Goal: Transaction & Acquisition: Purchase product/service

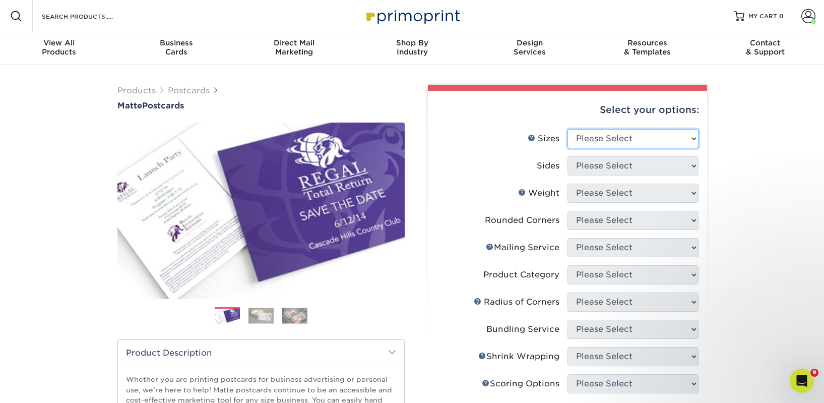
click at [632, 138] on select "Please Select 1.5" x 7" 2" x 4" 2" x 6" 2" x 7" 2" x 8" 2.12" x 5.5" 2.125" x 5…" at bounding box center [632, 138] width 131 height 19
select select "2.00x6.00"
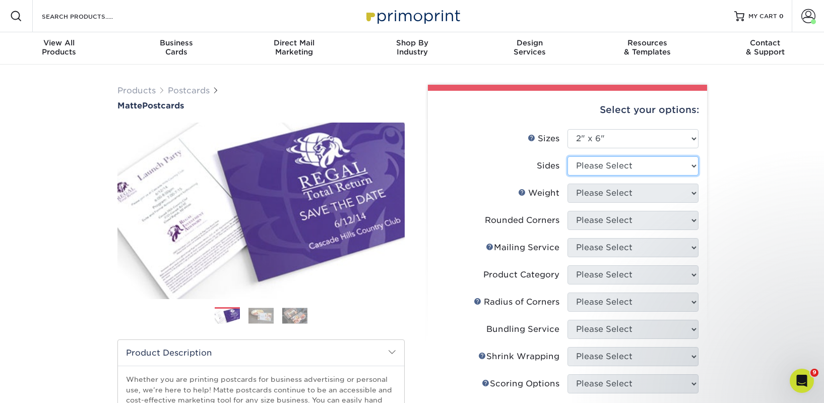
click at [622, 169] on select "Please Select Print Both Sides Print Front Only" at bounding box center [632, 165] width 131 height 19
select select "13abbda7-1d64-4f25-8bb2-c179b224825d"
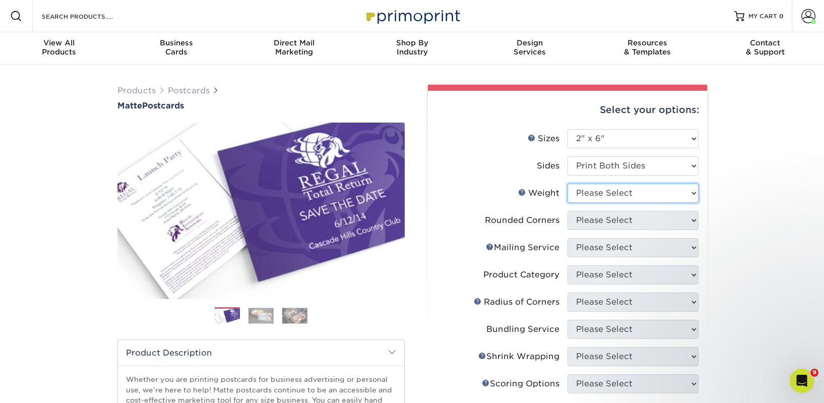
click at [617, 193] on select "Please Select 14PT 16PT" at bounding box center [632, 192] width 131 height 19
select select "14PT"
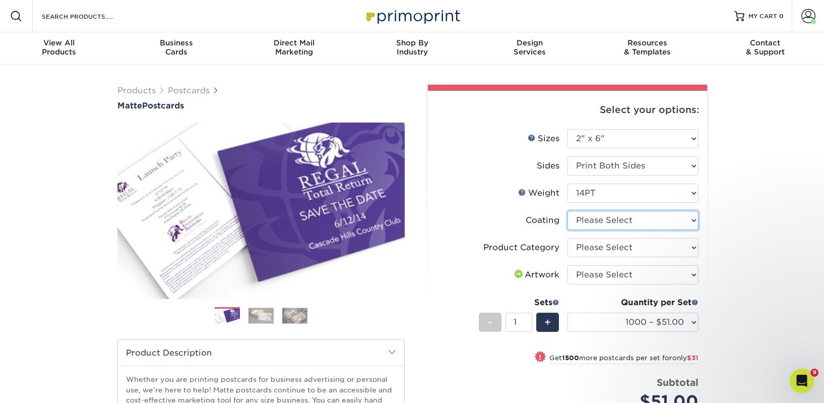
click at [608, 219] on select at bounding box center [632, 220] width 131 height 19
select select "121bb7b5-3b4d-429f-bd8d-bbf80e953313"
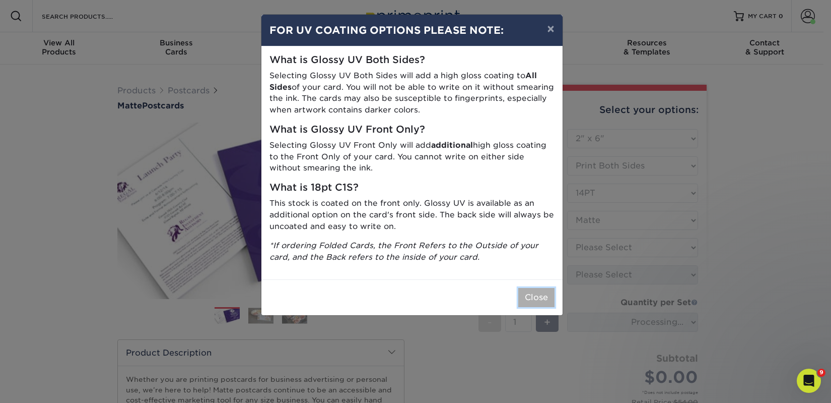
click at [534, 299] on button "Close" at bounding box center [536, 297] width 36 height 19
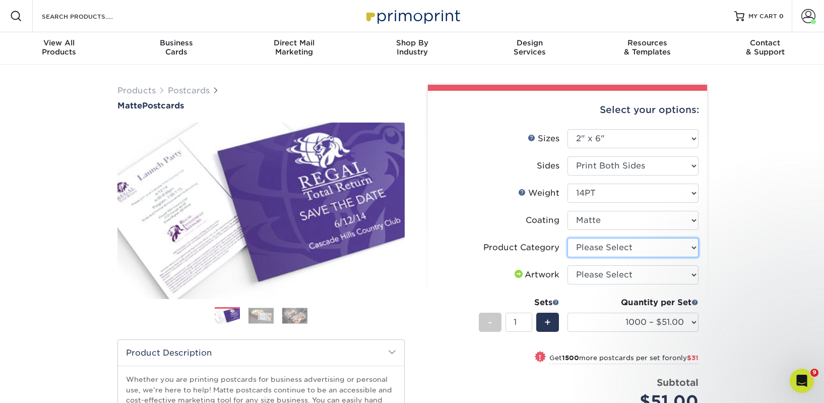
click at [608, 250] on select "Please Select Postcards" at bounding box center [632, 247] width 131 height 19
select select "9b7272e0-d6c8-4c3c-8e97-d3a1bcdab858"
click at [611, 272] on select "Please Select I will upload files I need a design - $150" at bounding box center [632, 274] width 131 height 19
select select "upload"
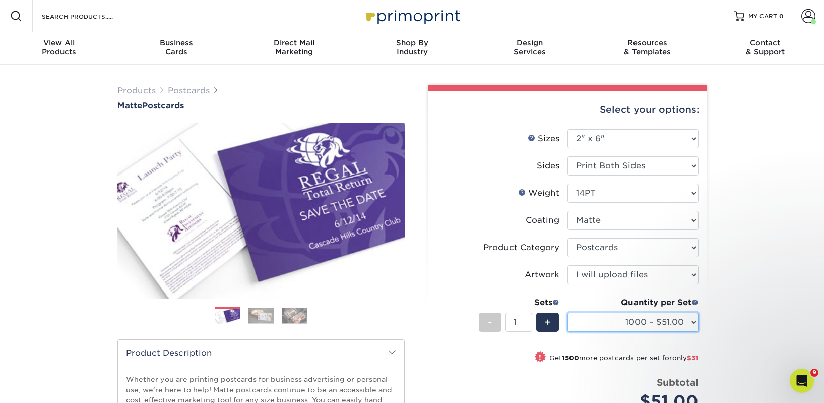
click at [653, 321] on select "1000 – $51.00 2500 – $82.00 5000 – $123.00 10000 – $234.00 15000 – $344.00 2000…" at bounding box center [632, 321] width 131 height 19
select select "2500 – $82.00"
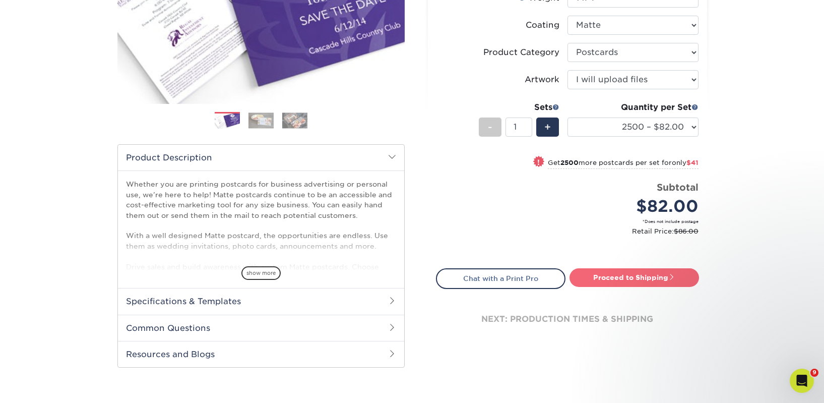
click at [606, 278] on link "Proceed to Shipping" at bounding box center [633, 277] width 129 height 18
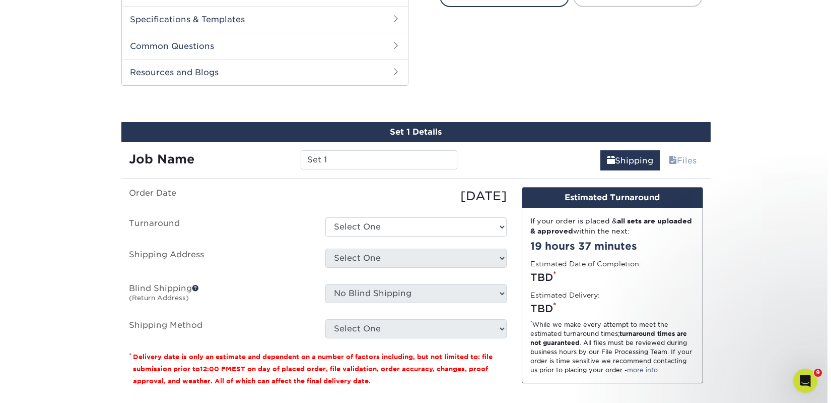
scroll to position [513, 0]
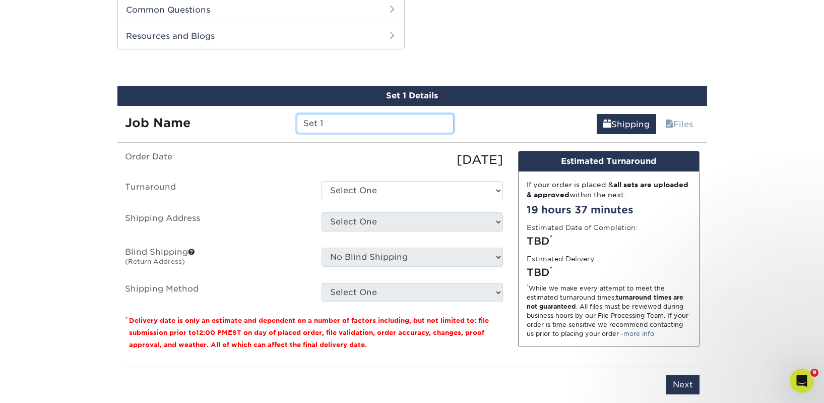
click at [335, 117] on input "Set 1" at bounding box center [375, 123] width 157 height 19
paste input "page & pine bookshop"
type input "page & pine bookshop"
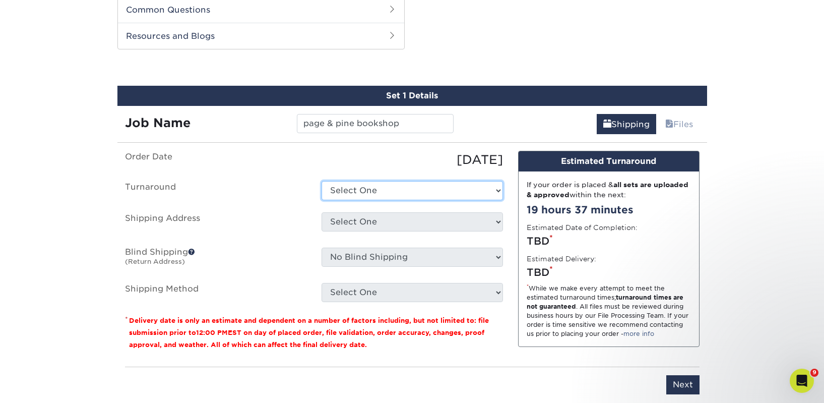
click at [362, 196] on select "Select One 2-4 Business Days 2 Day Next Business Day" at bounding box center [411, 190] width 181 height 19
select select "23bed37c-fa74-46a4-afc9-d3c3160655ce"
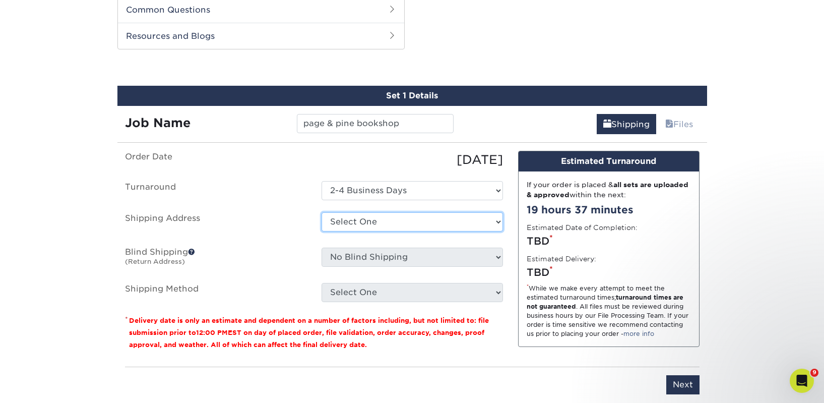
click at [368, 220] on select "Select One 2nd Floor Convention Center A Better [DATE] Books & Boutique A Good …" at bounding box center [411, 221] width 181 height 19
select select "newaddress"
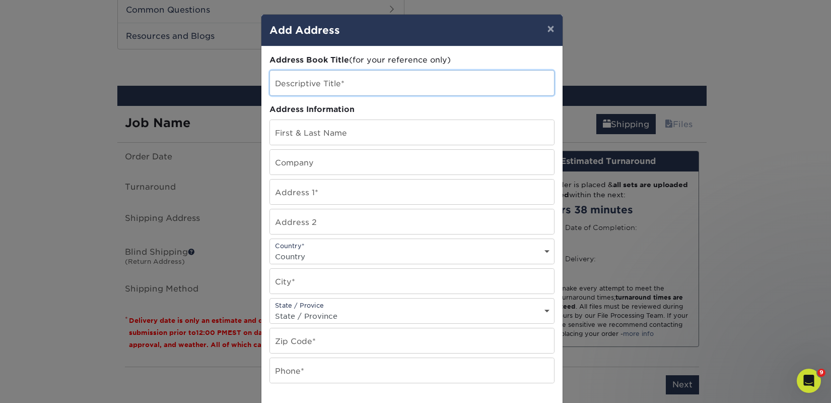
click at [323, 83] on input "text" at bounding box center [412, 83] width 284 height 25
paste input "page & pine bookshop"
type input "page & pine bookshop"
click at [311, 155] on input "text" at bounding box center [412, 162] width 284 height 25
paste input "page & pine bookshop"
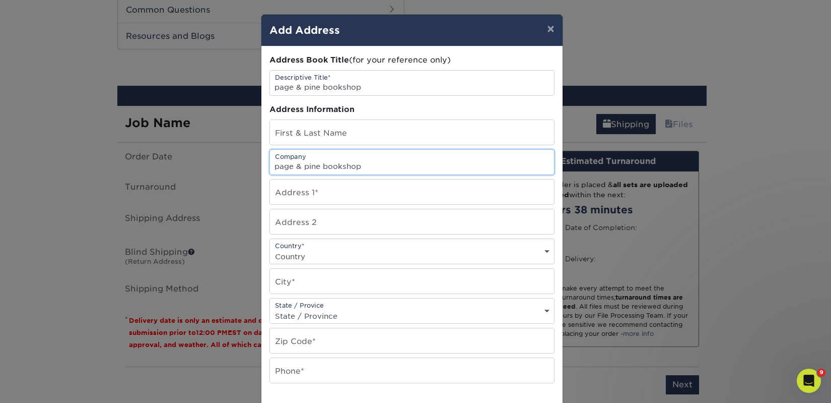
type input "page & pine bookshop"
click at [306, 126] on input "text" at bounding box center [412, 132] width 284 height 25
paste input "Emily Foster"
type input "Emily Foster"
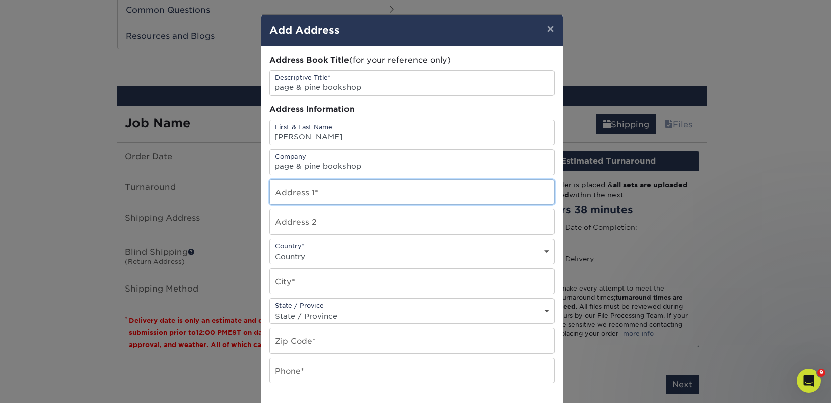
click at [316, 190] on input "text" at bounding box center [412, 191] width 284 height 25
paste input "207 W Stewart"
type input "207 W Stewart"
click at [287, 250] on select "Country United States Canada ----------------------------- Afghanistan Albania …" at bounding box center [412, 256] width 284 height 15
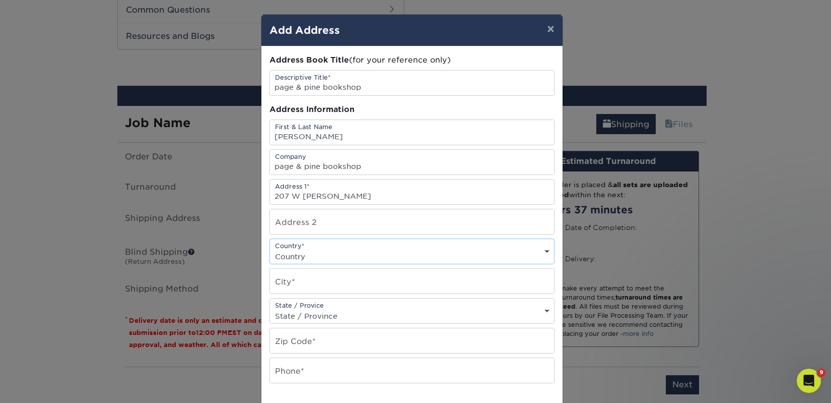
select select "US"
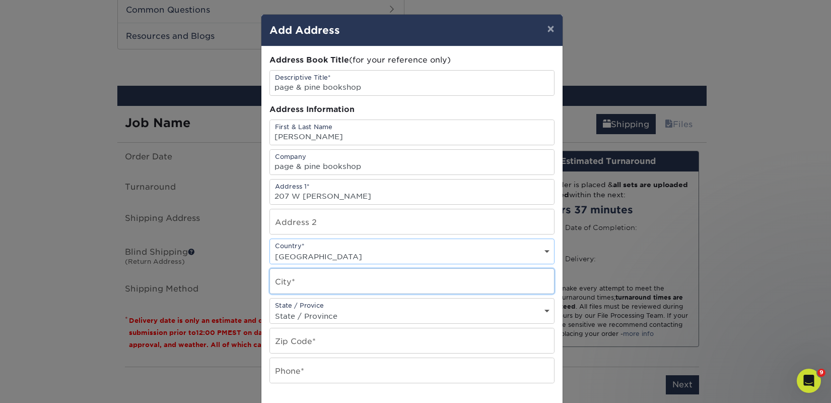
click at [301, 277] on input "text" at bounding box center [412, 281] width 284 height 25
type input "Puyallup"
click at [339, 313] on select "State / Province Alabama Alaska Arizona Arkansas California Colorado Connecticu…" at bounding box center [412, 315] width 284 height 15
select select "WA"
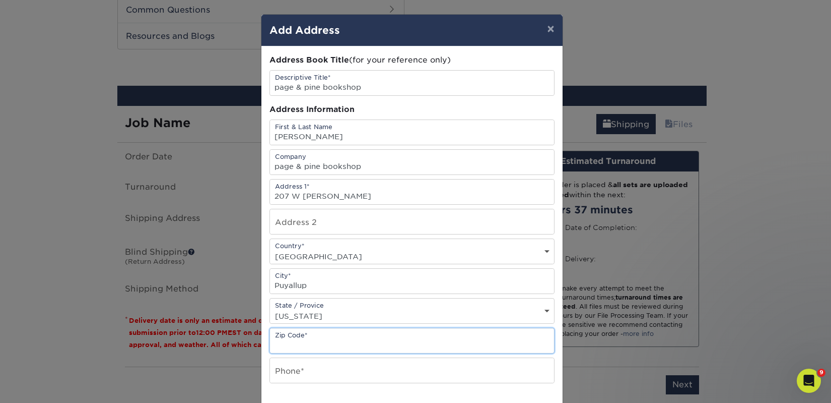
click at [309, 328] on input "text" at bounding box center [412, 340] width 284 height 25
type input "98371"
click at [310, 370] on input "text" at bounding box center [412, 370] width 284 height 25
type input "4257367064"
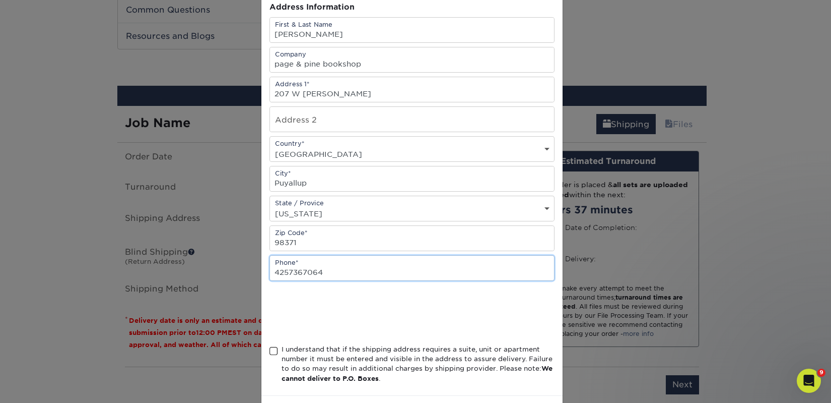
scroll to position [103, 0]
click at [270, 352] on span at bounding box center [274, 351] width 9 height 10
click at [0, 0] on input "I understand that if the shipping address requires a suite, unit or apartment n…" at bounding box center [0, 0] width 0 height 0
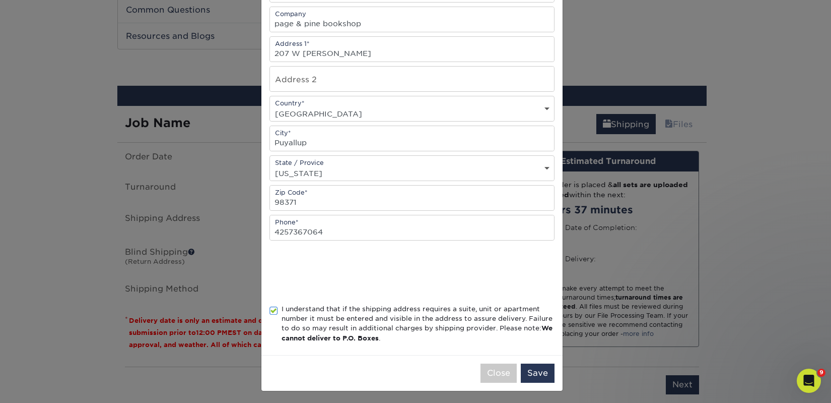
scroll to position [145, 0]
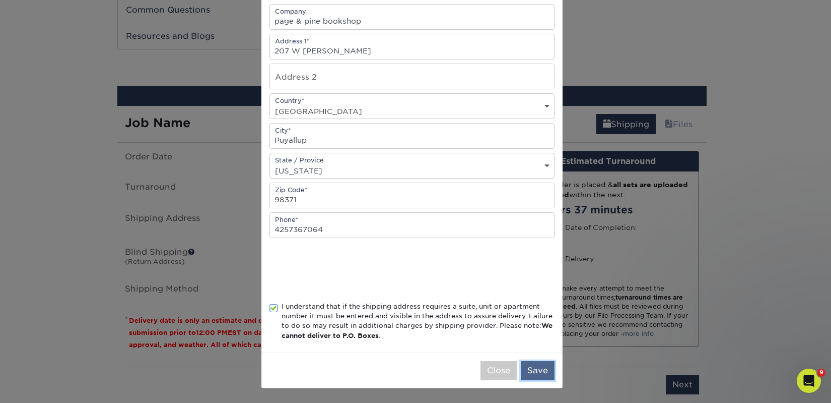
click at [546, 365] on button "Save" at bounding box center [538, 370] width 34 height 19
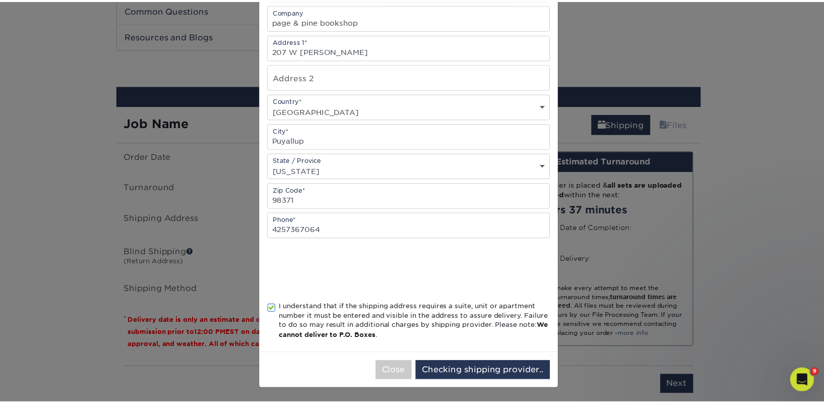
scroll to position [0, 0]
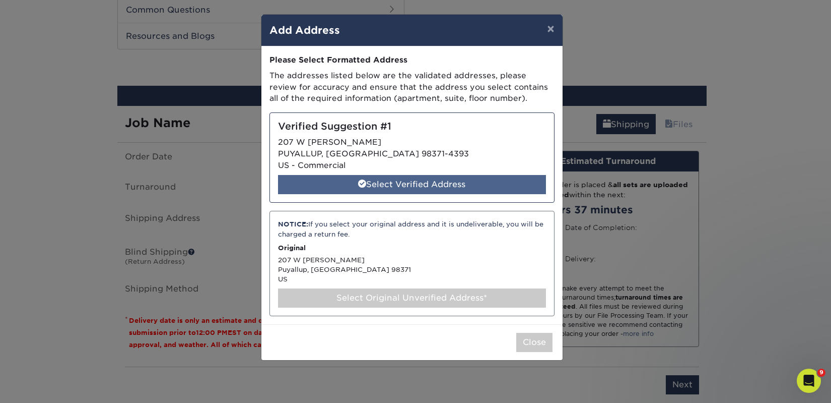
click at [424, 190] on div "Select Verified Address" at bounding box center [412, 184] width 268 height 19
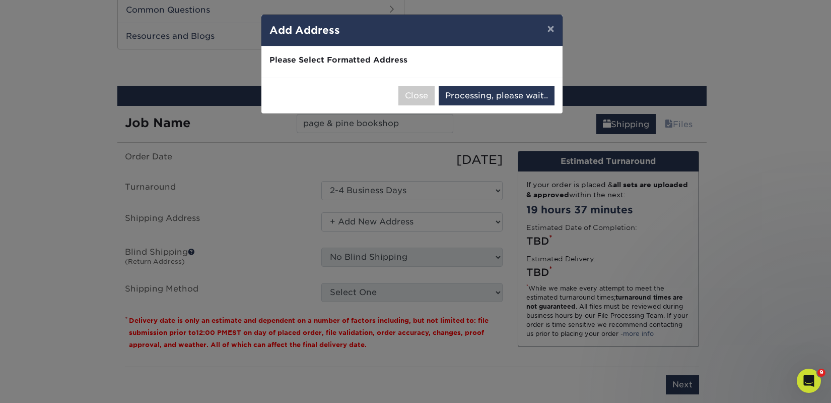
select select "284921"
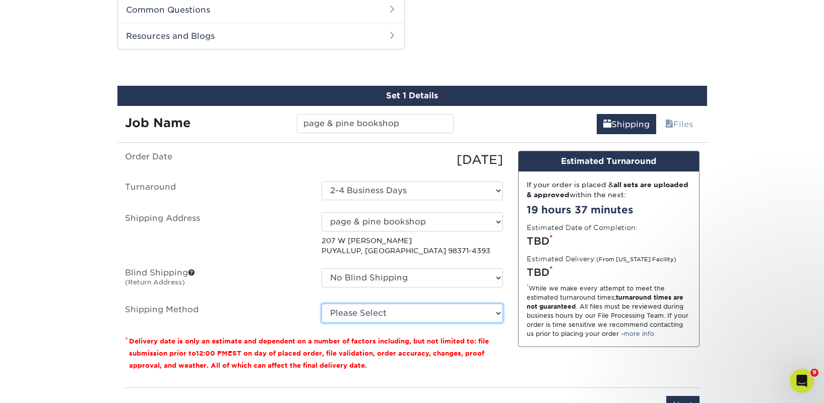
click at [402, 311] on select "Please Select Ground Shipping (+$22.46) 3 Day Shipping Service (+$47.31) 2 Day …" at bounding box center [411, 312] width 181 height 19
select select "03"
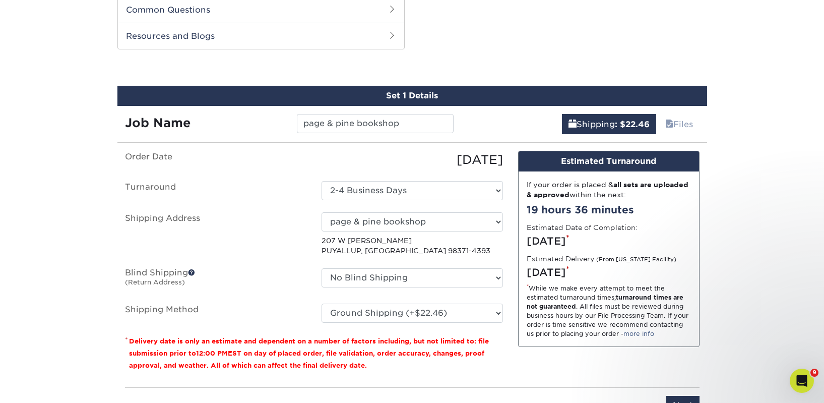
scroll to position [172, 0]
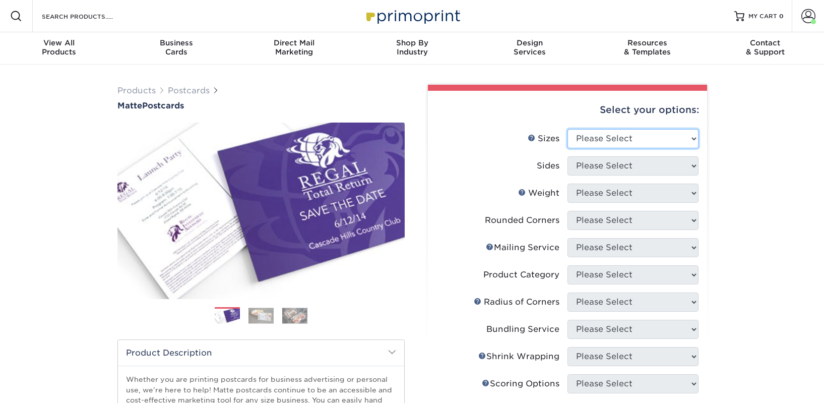
click at [577, 133] on select "Please Select 1.5" x 7" 2" x 4" 2" x 6" 2" x 7" 2" x 8" 2.12" x 5.5" 2.125" x 5…" at bounding box center [632, 138] width 131 height 19
select select "2.00x6.00"
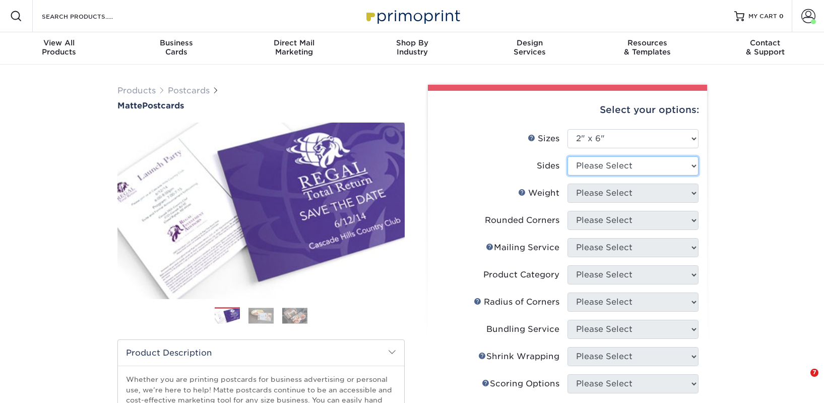
click at [588, 173] on select "Please Select Print Both Sides Print Front Only" at bounding box center [632, 165] width 131 height 19
select select "13abbda7-1d64-4f25-8bb2-c179b224825d"
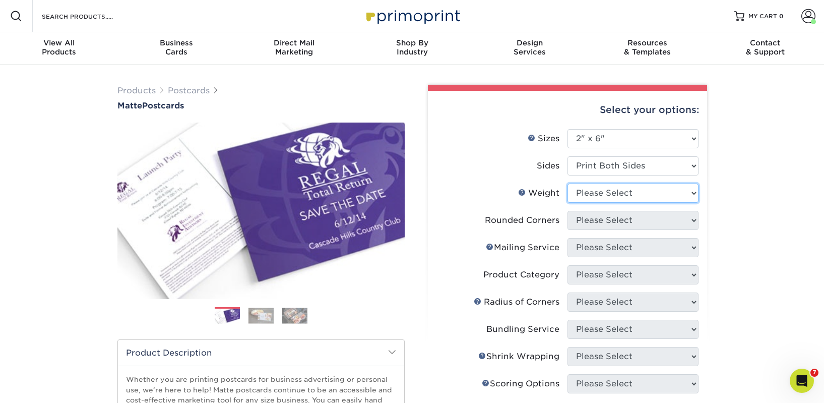
click at [601, 197] on select "Please Select 14PT 16PT" at bounding box center [632, 192] width 131 height 19
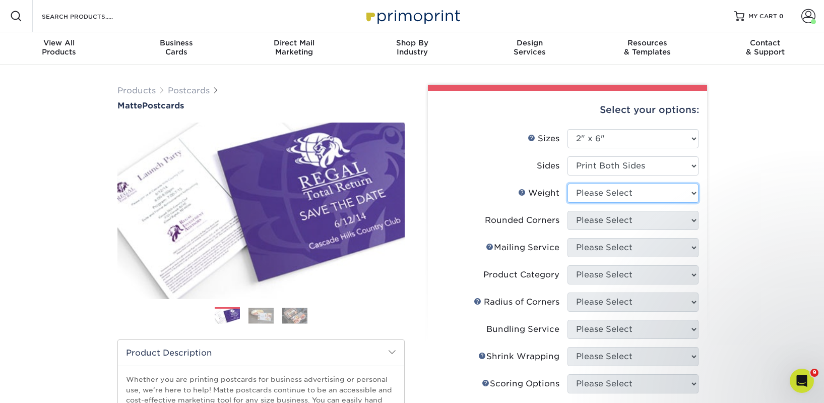
select select "14PT"
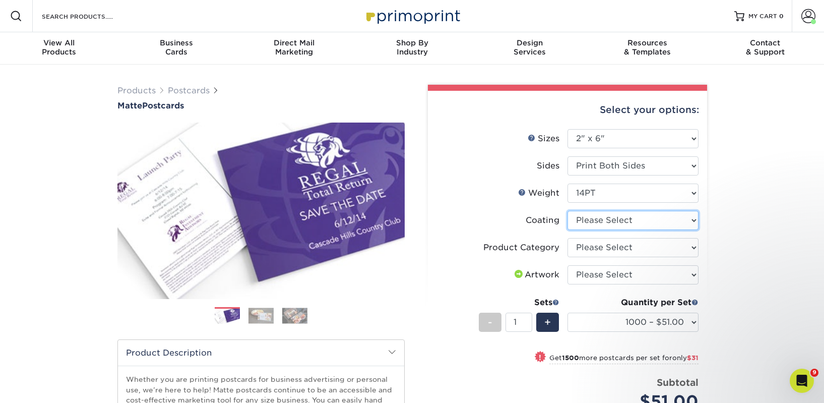
click at [596, 217] on select at bounding box center [632, 220] width 131 height 19
select select "121bb7b5-3b4d-429f-bd8d-bbf80e953313"
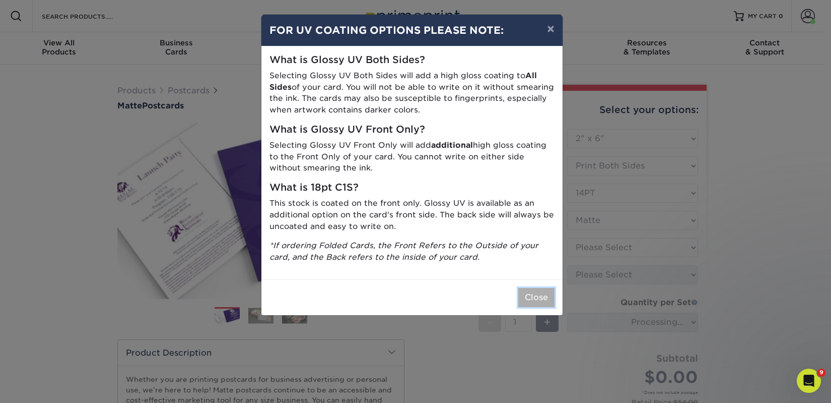
click at [529, 291] on button "Close" at bounding box center [536, 297] width 36 height 19
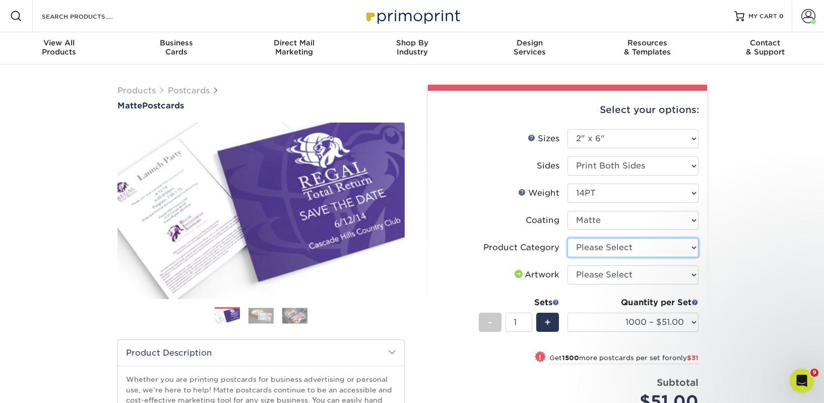
click at [601, 249] on select "Please Select Postcards" at bounding box center [632, 247] width 131 height 19
select select "9b7272e0-d6c8-4c3c-8e97-d3a1bcdab858"
click at [606, 271] on select "Please Select I will upload files I need a design - $150" at bounding box center [632, 274] width 131 height 19
select select "upload"
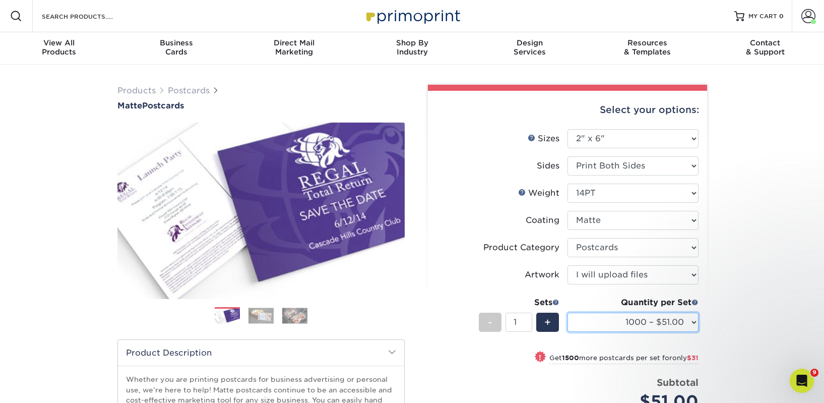
click at [618, 330] on select "1000 – $51.00 2500 – $82.00 5000 – $123.00 10000 – $234.00 15000 – $344.00 2000…" at bounding box center [632, 321] width 131 height 19
select select "2500 – $82.00"
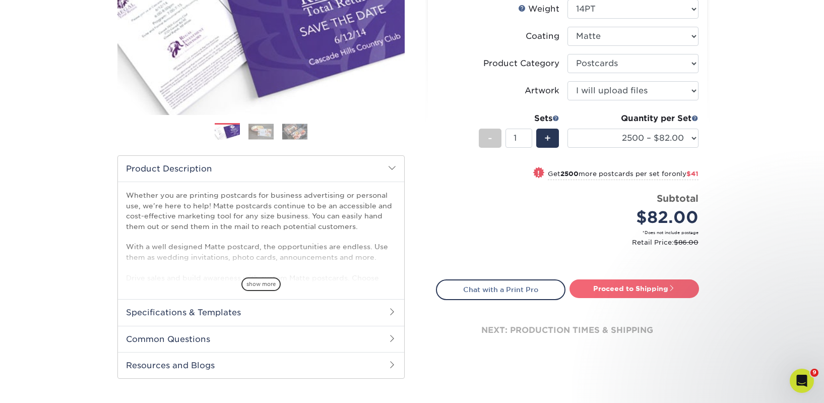
click at [630, 297] on link "Proceed to Shipping" at bounding box center [633, 288] width 129 height 18
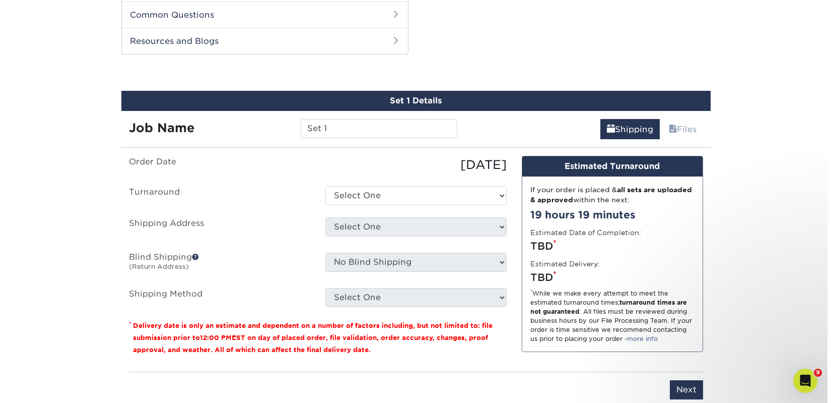
scroll to position [513, 0]
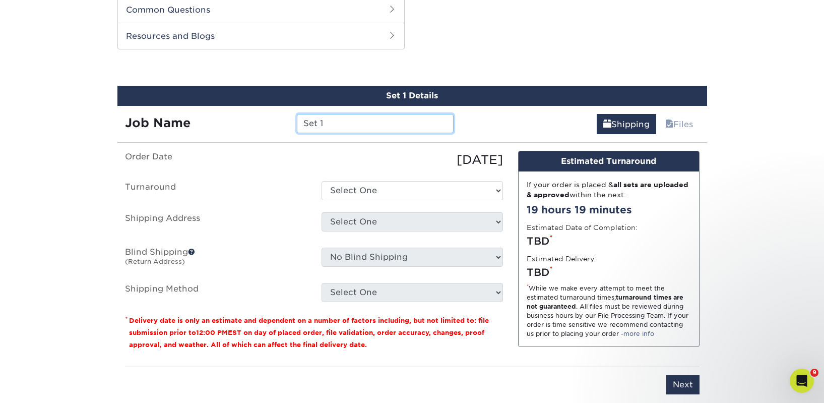
click at [322, 114] on input "Set 1" at bounding box center [375, 123] width 157 height 19
paste input "cond Thoughts Bookstore"
type input "Second Thoughts Bookstore"
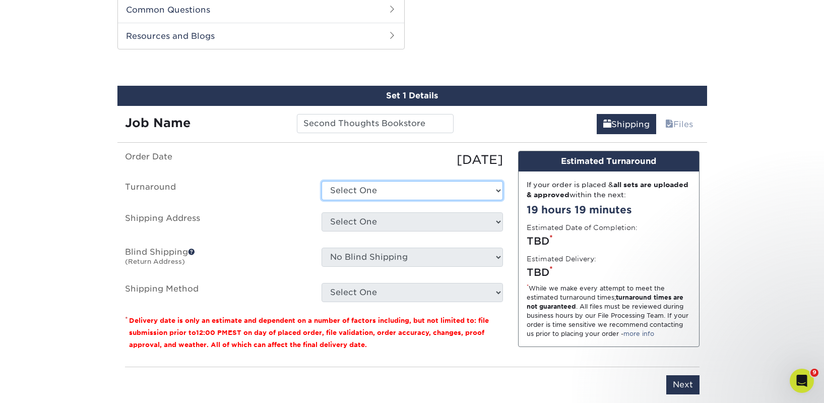
click at [352, 181] on select "Select One 2-4 Business Days 2 Day Next Business Day" at bounding box center [411, 190] width 181 height 19
select select "23bed37c-fa74-46a4-afc9-d3c3160655ce"
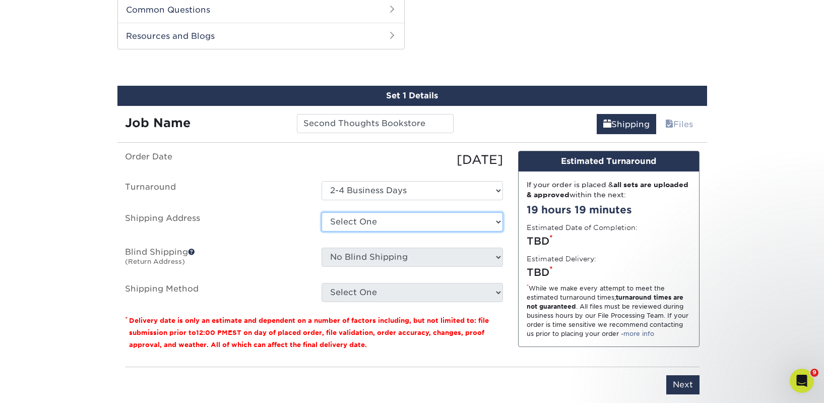
click at [357, 213] on select "Select One 2nd Floor Convention Center A Better [DATE] Books & Boutique A Good …" at bounding box center [411, 221] width 181 height 19
select select "newaddress"
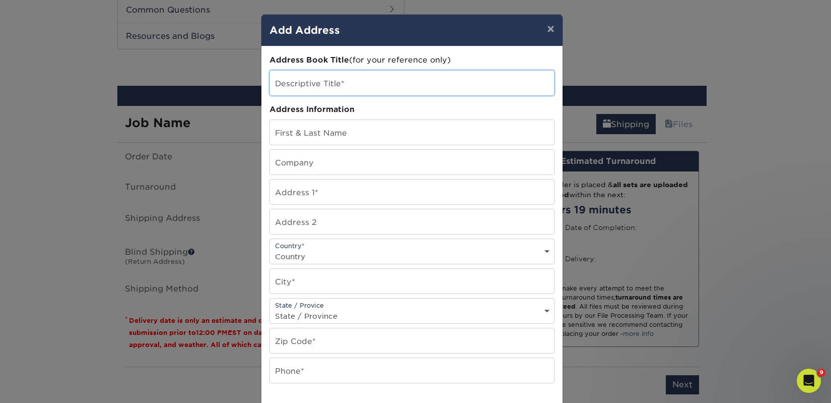
click at [323, 81] on input "text" at bounding box center [412, 83] width 284 height 25
paste input "Second Thoughts Bookstore"
type input "Second Thoughts Bookstore"
drag, startPoint x: 295, startPoint y: 167, endPoint x: 303, endPoint y: 165, distance: 8.7
click at [295, 166] on input "text" at bounding box center [412, 162] width 284 height 25
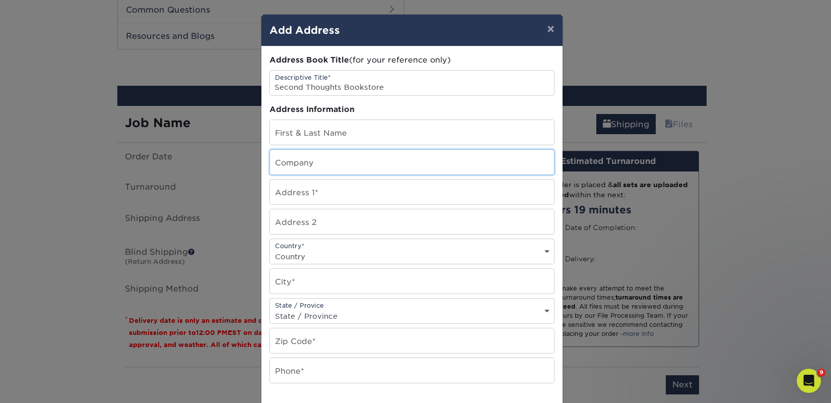
paste input "Second Thoughts Bookstore"
type input "Second Thoughts Bookstore"
click at [318, 133] on input "text" at bounding box center [412, 132] width 284 height 25
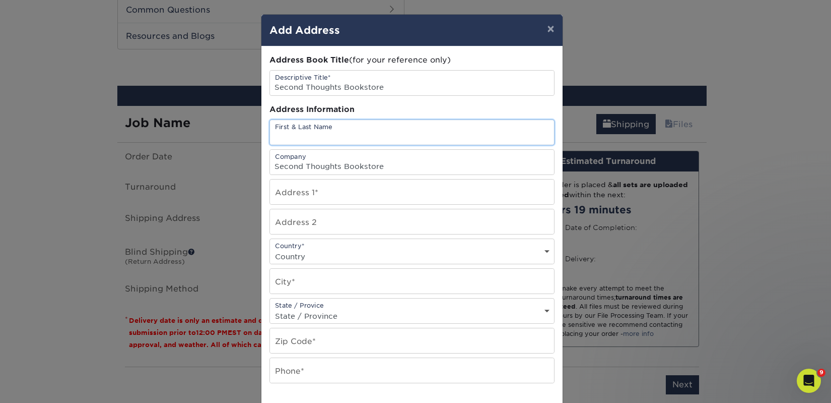
click at [318, 133] on input "text" at bounding box center [412, 132] width 284 height 25
paste input "Sydney Henderson"
type input "Sydney Henderson"
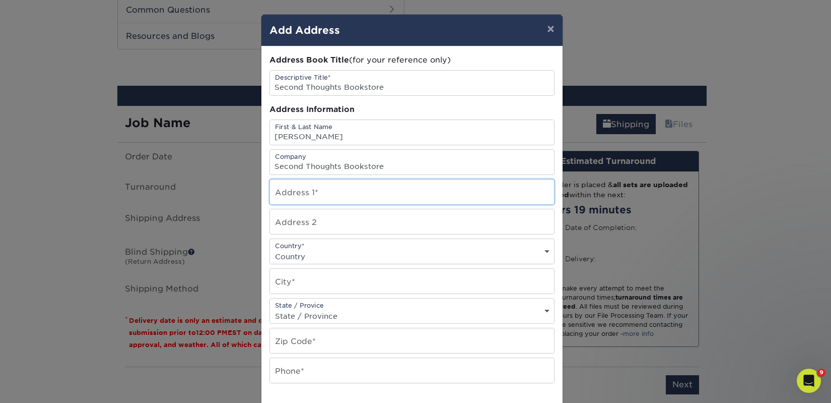
click at [310, 186] on input "text" at bounding box center [412, 191] width 284 height 25
paste input "221 3rd St E"
type input "221 3rd St E"
click at [294, 250] on select "Country United States Canada ----------------------------- Afghanistan Albania …" at bounding box center [412, 256] width 284 height 15
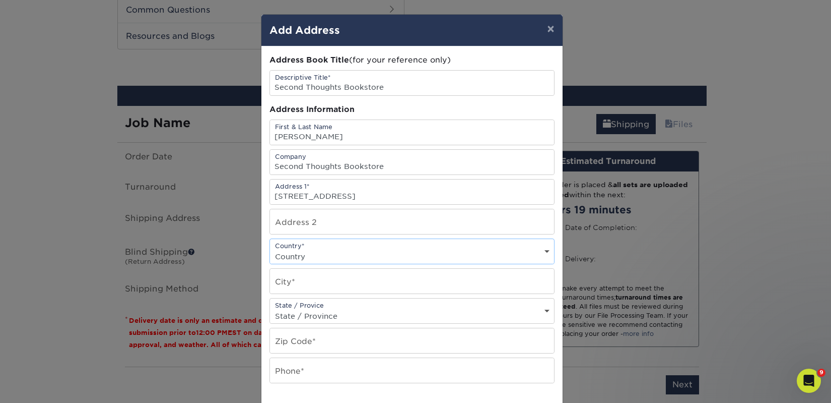
select select "US"
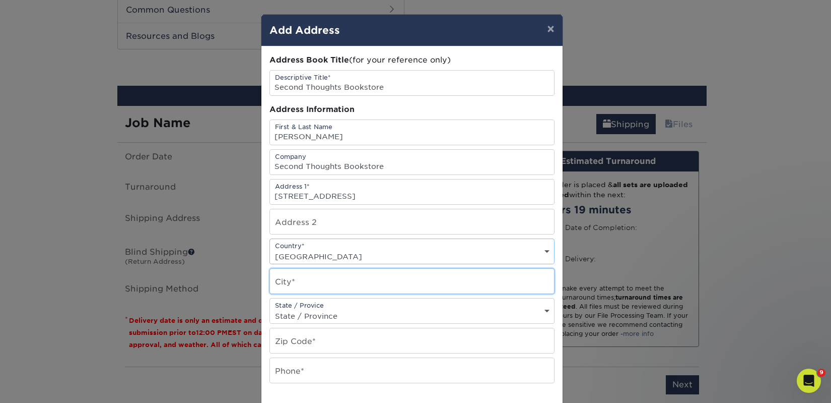
click at [290, 286] on input "text" at bounding box center [412, 281] width 284 height 25
type input "Titon"
select select "GA"
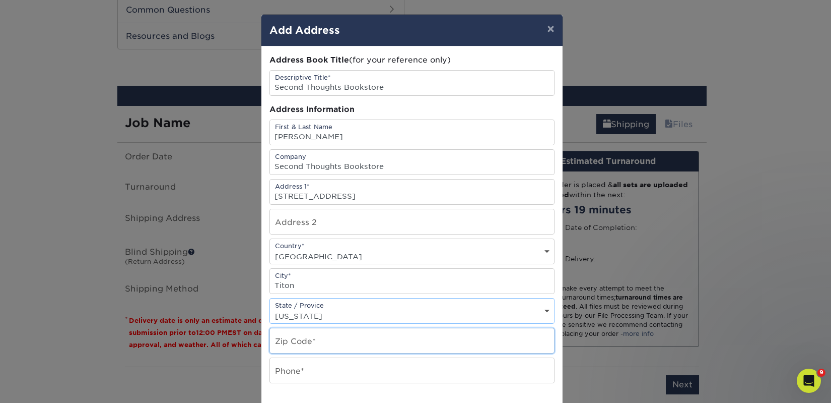
click at [293, 348] on input "text" at bounding box center [412, 340] width 284 height 25
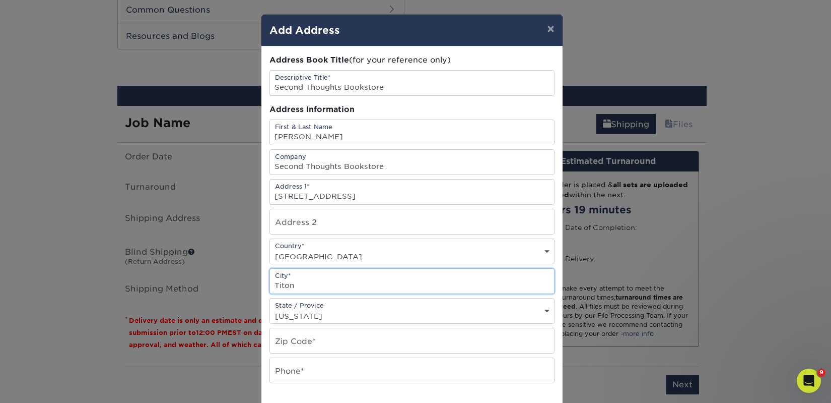
click at [278, 287] on input "Titon" at bounding box center [412, 281] width 284 height 25
type input "Tifton"
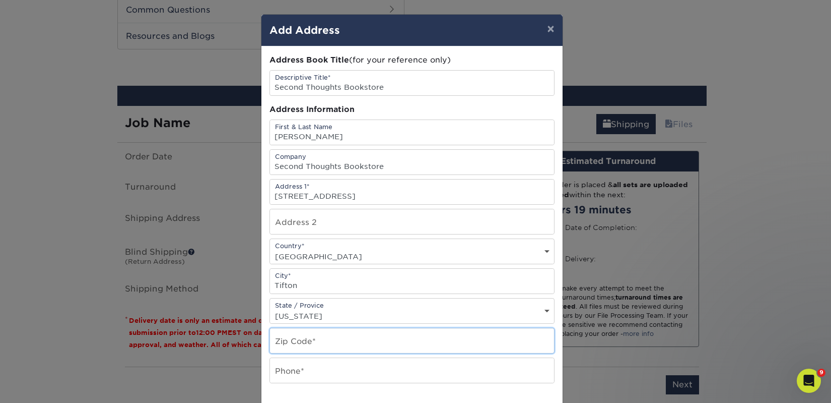
click at [311, 329] on input "text" at bounding box center [412, 340] width 284 height 25
type input "31794"
click at [329, 376] on input "text" at bounding box center [412, 370] width 284 height 25
type input "4257367064"
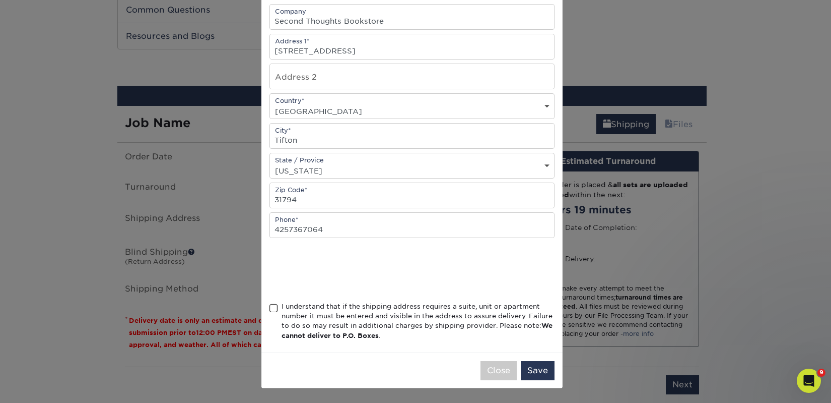
click at [271, 304] on span at bounding box center [274, 308] width 9 height 10
click at [0, 0] on input "I understand that if the shipping address requires a suite, unit or apartment n…" at bounding box center [0, 0] width 0 height 0
click at [524, 365] on button "Save" at bounding box center [538, 370] width 34 height 19
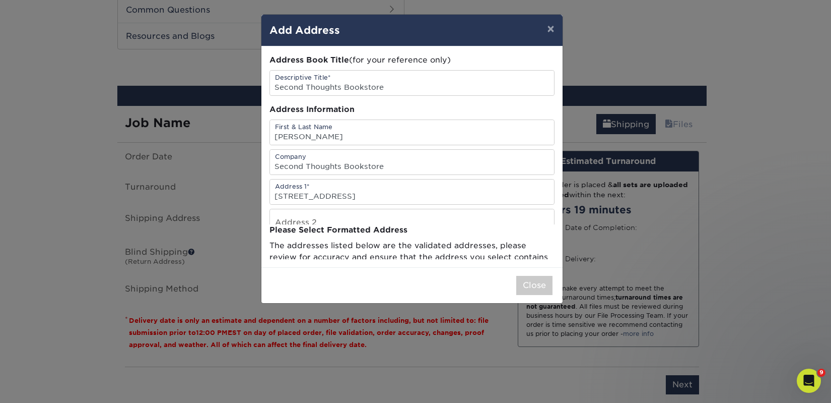
scroll to position [0, 0]
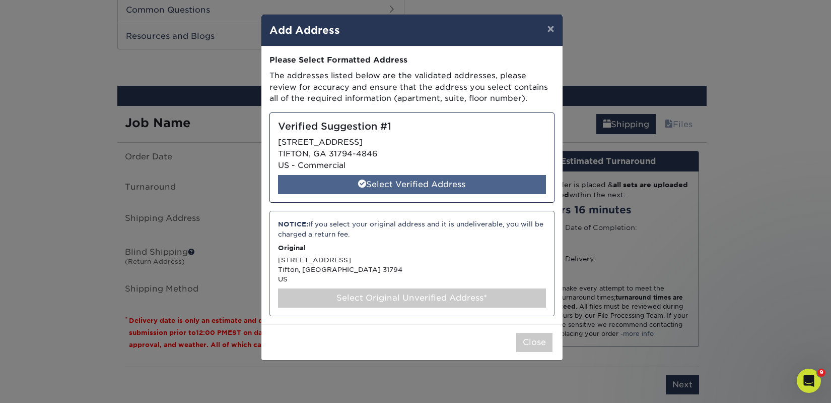
click at [470, 189] on div "Select Verified Address" at bounding box center [412, 184] width 268 height 19
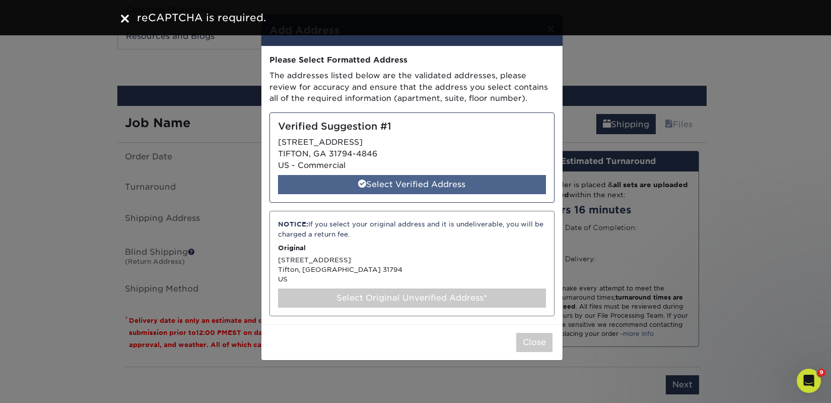
click at [432, 178] on div "Select Verified Address" at bounding box center [412, 184] width 268 height 19
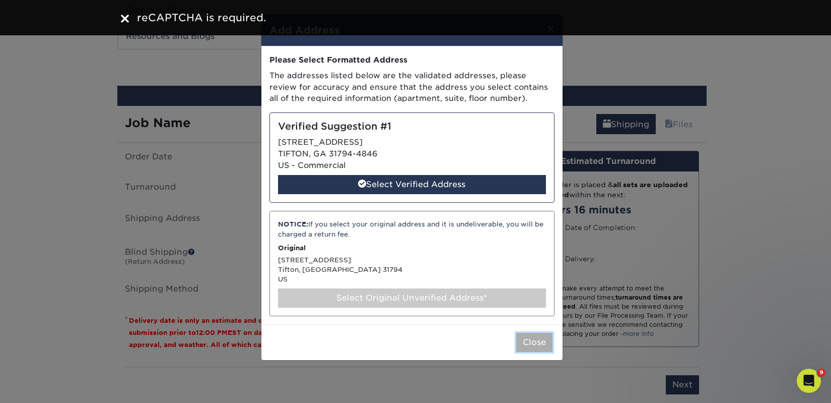
click at [527, 341] on button "Close" at bounding box center [534, 342] width 36 height 19
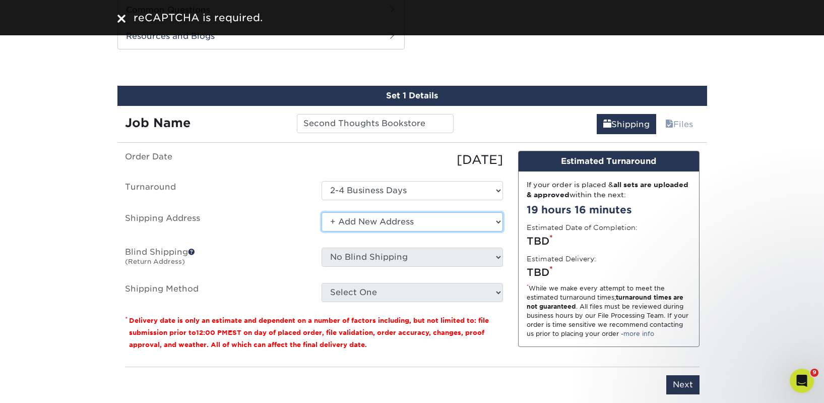
click at [398, 218] on select "Select One 2nd Floor Convention Center A Better [DATE] Books & Boutique A Good …" at bounding box center [411, 221] width 181 height 19
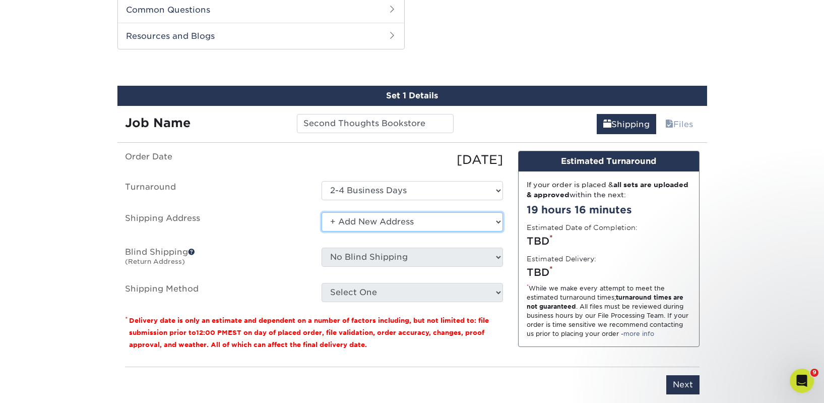
click at [392, 223] on select "Select One 2nd Floor Convention Center A Better [DATE] Books & Boutique A Good …" at bounding box center [411, 221] width 181 height 19
click at [332, 220] on select "Select One 2nd Floor Convention Center A Better [DATE] Books & Boutique A Good …" at bounding box center [411, 221] width 181 height 19
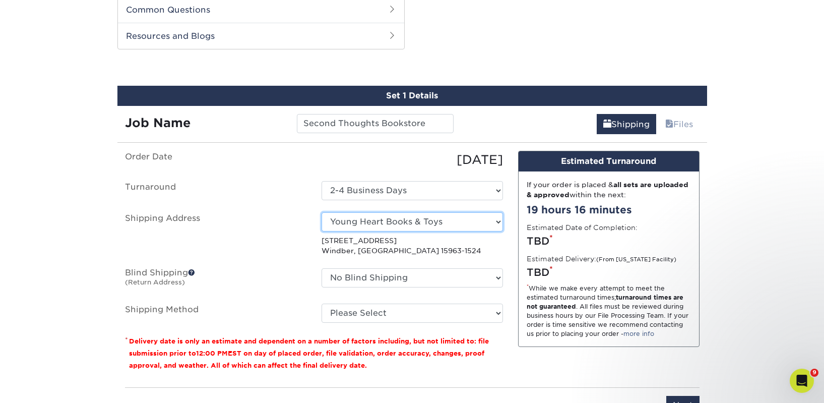
click at [357, 225] on select "Select One 2nd Floor Convention Center A Better [DATE] Books & Boutique A Good …" at bounding box center [411, 221] width 181 height 19
select select "newaddress"
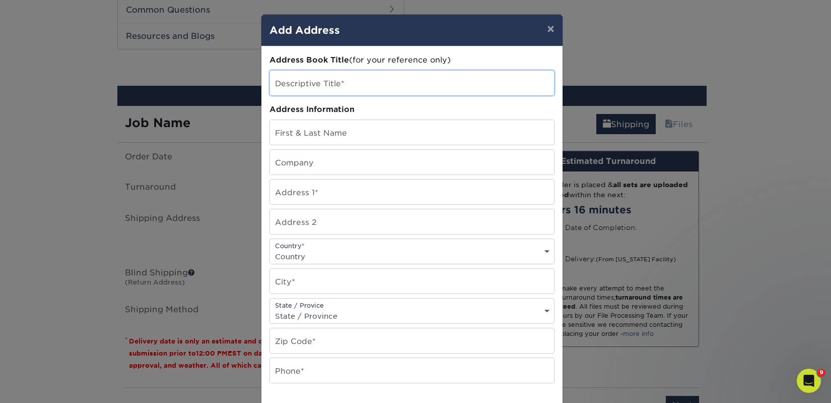
click at [290, 86] on input "text" at bounding box center [412, 83] width 284 height 25
paste input "221 3rd St E"
type input "221 3rd St E"
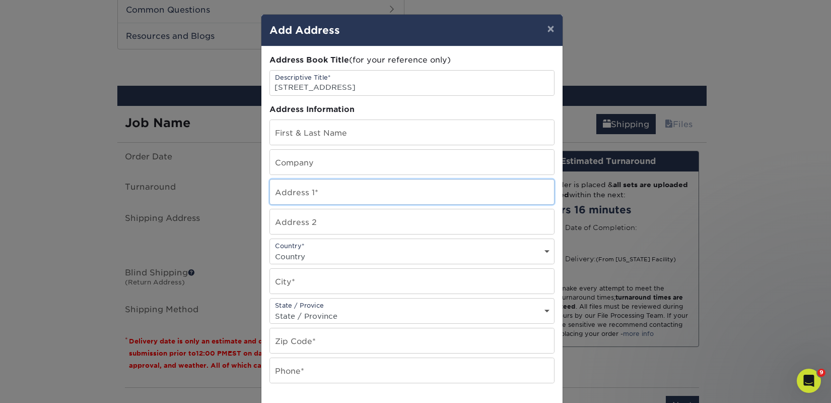
click at [288, 200] on input "text" at bounding box center [412, 191] width 284 height 25
paste input "221 3rd St E"
type input "221 3rd St E"
click at [291, 86] on input "221 3rd St E" at bounding box center [412, 83] width 284 height 25
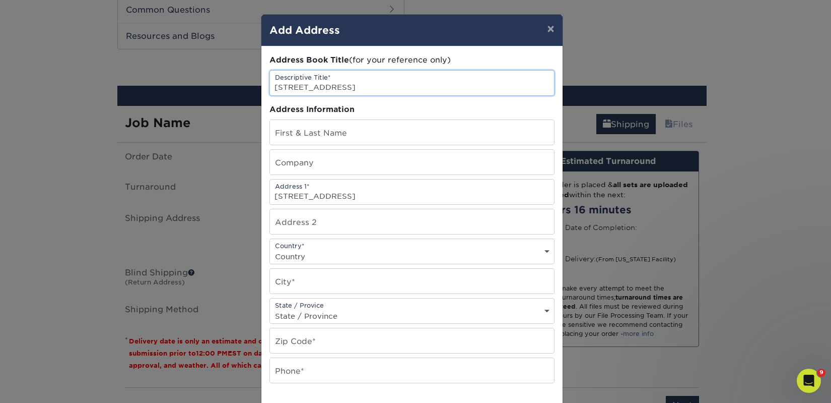
click at [291, 86] on input "221 3rd St E" at bounding box center [412, 83] width 284 height 25
paste input "Second Thoughts Bookstore"
type input "Second Thoughts Bookstore"
click at [287, 166] on input "text" at bounding box center [412, 162] width 284 height 25
paste input "Second Thoughts Bookstore"
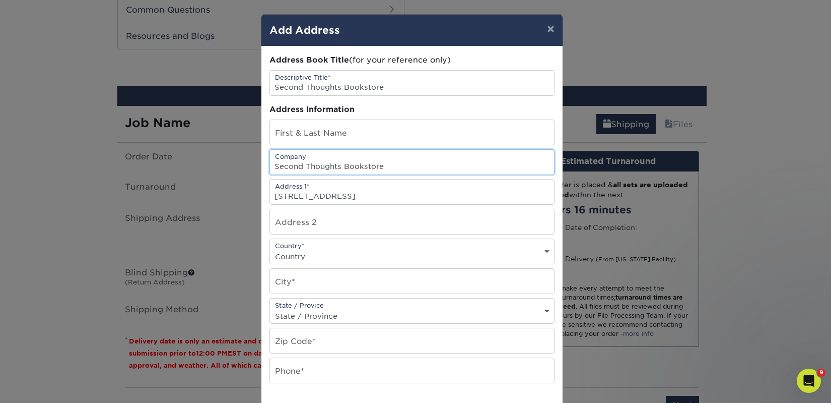
type input "Second Thoughts Bookstore"
click at [319, 135] on input "text" at bounding box center [412, 132] width 284 height 25
paste input "Sydney Henderson"
type input "Sydney Henderson"
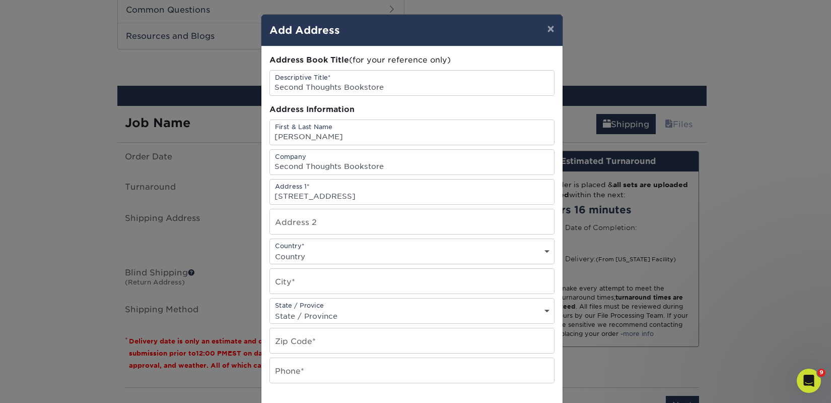
click at [282, 257] on select "Country United States Canada ----------------------------- Afghanistan Albania …" at bounding box center [412, 256] width 284 height 15
select select "US"
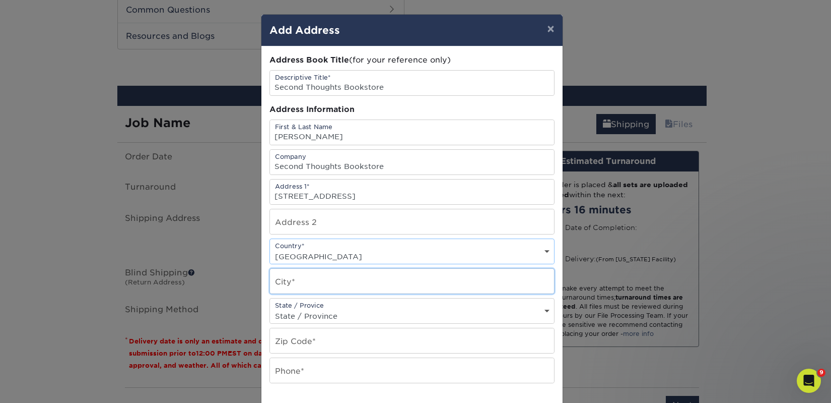
click at [297, 281] on input "text" at bounding box center [412, 281] width 284 height 25
type input "Tifton"
select select "GA"
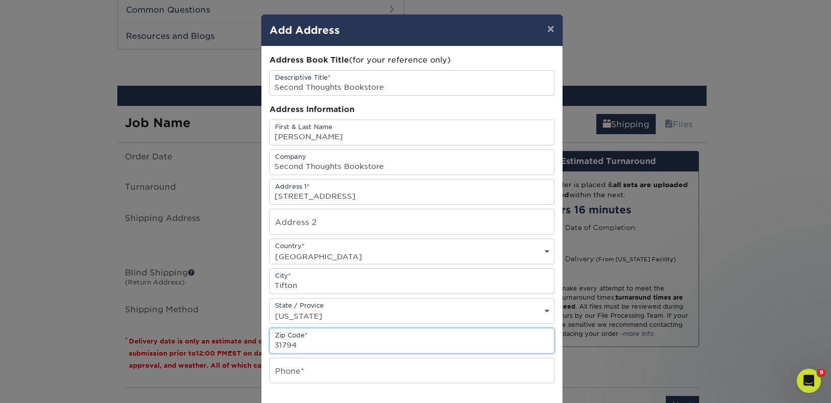
type input "31794"
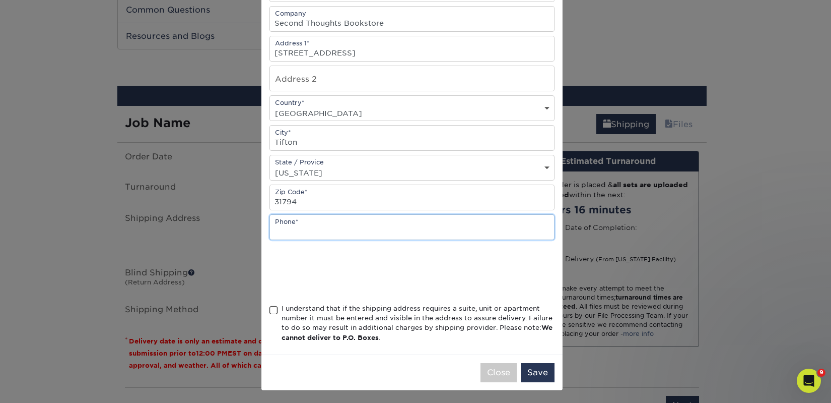
scroll to position [145, 0]
click at [309, 220] on input "text" at bounding box center [412, 225] width 284 height 25
type input "4257367064"
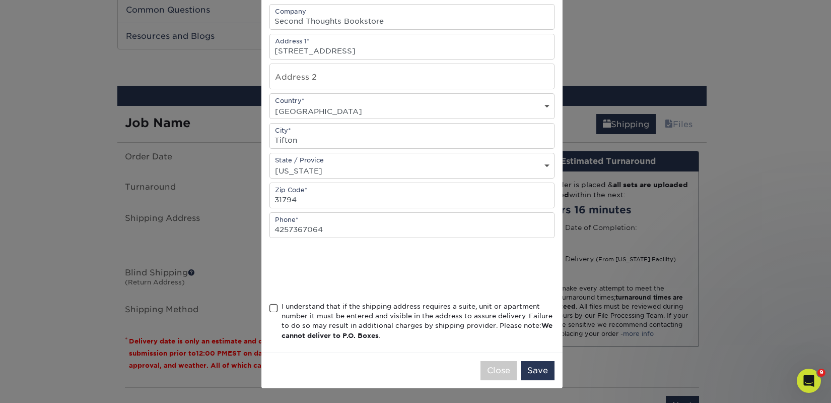
drag, startPoint x: 273, startPoint y: 304, endPoint x: 356, endPoint y: 316, distance: 84.6
click at [273, 304] on span at bounding box center [274, 308] width 9 height 10
click at [0, 0] on input "I understand that if the shipping address requires a suite, unit or apartment n…" at bounding box center [0, 0] width 0 height 0
click at [538, 364] on button "Save" at bounding box center [538, 370] width 34 height 19
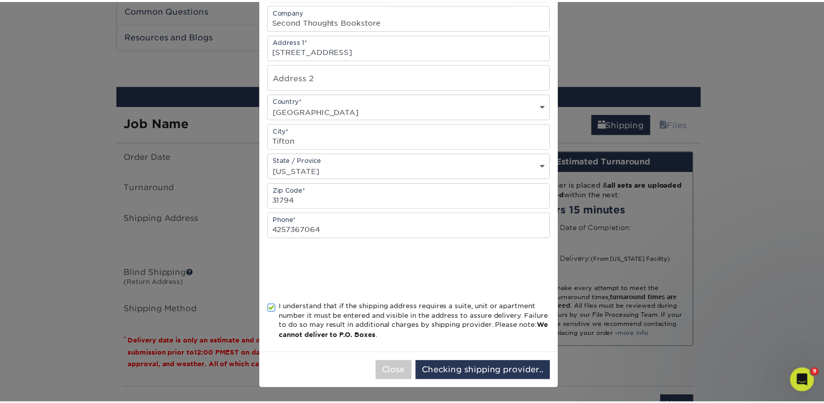
scroll to position [0, 0]
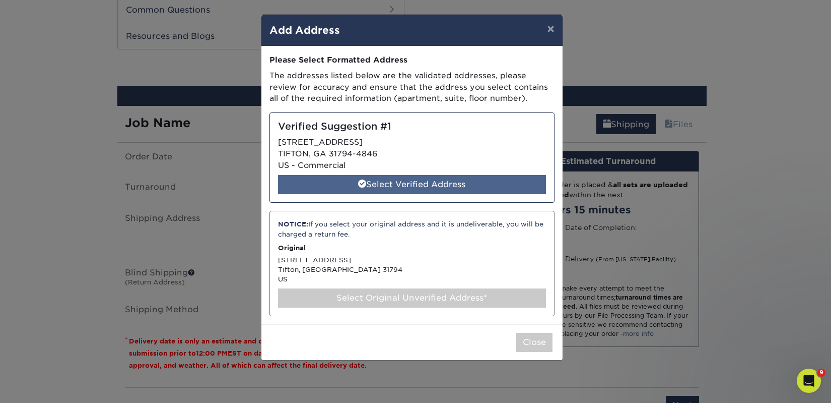
click at [416, 179] on div "Select Verified Address" at bounding box center [412, 184] width 268 height 19
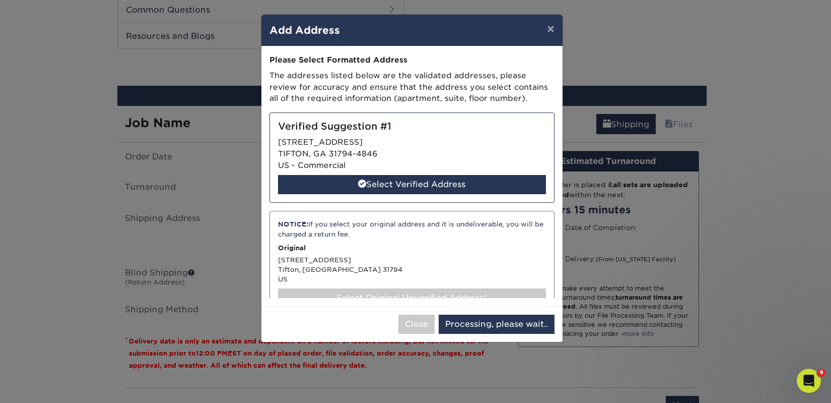
select select "284922"
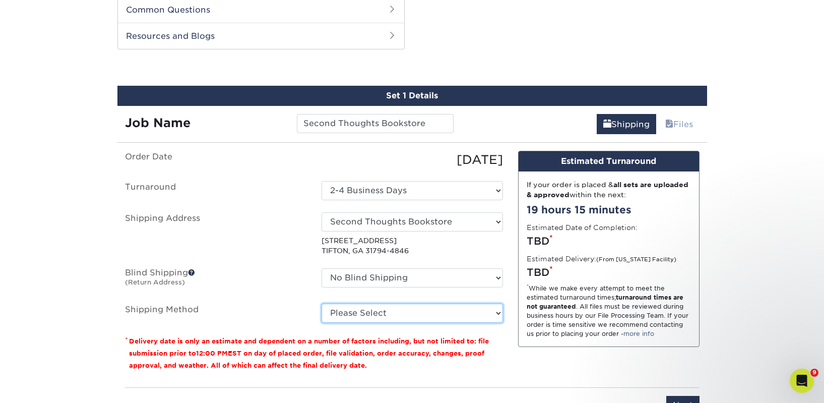
click at [417, 312] on select "Please Select Ground Shipping (+$25.59) 3 Day Shipping Service (+$34.55) 2 Day …" at bounding box center [411, 312] width 181 height 19
select select "03"
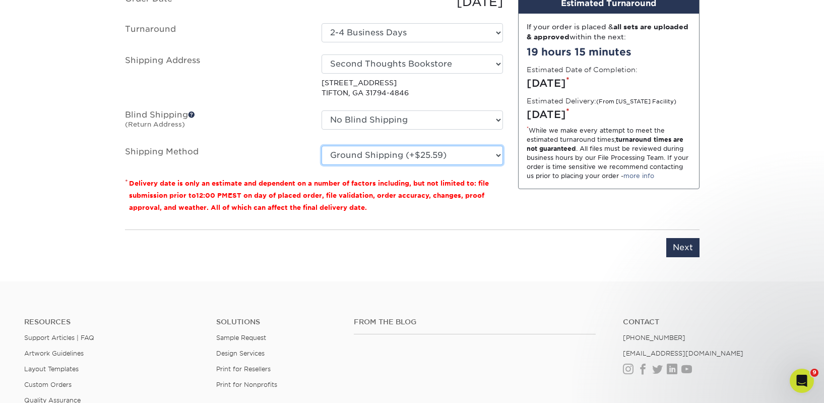
scroll to position [692, 0]
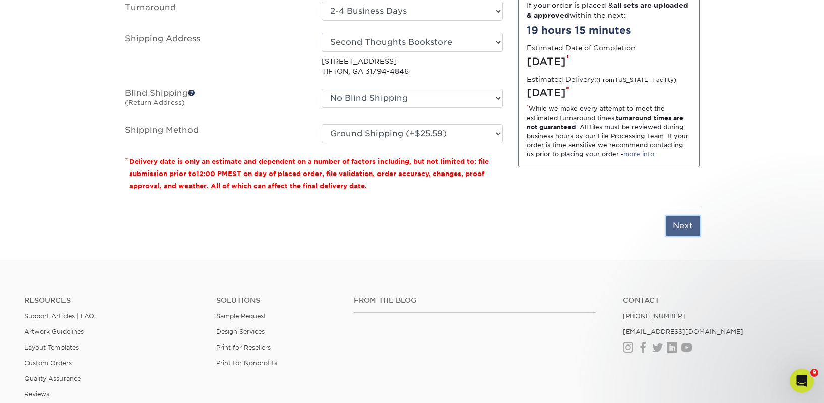
click at [691, 216] on input "Next" at bounding box center [682, 225] width 33 height 19
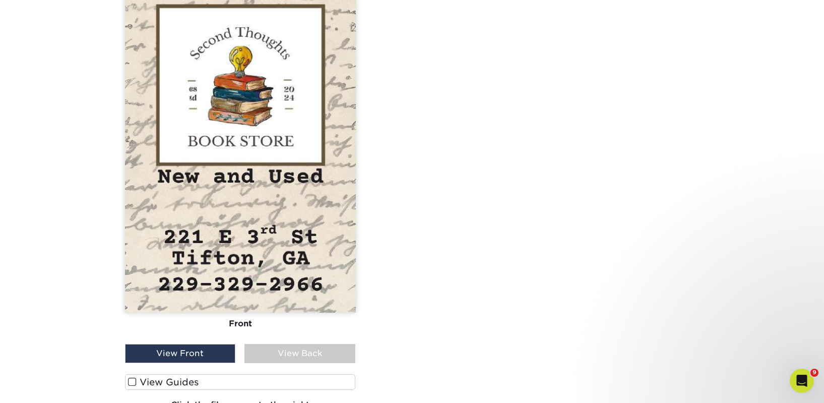
scroll to position [1048, 0]
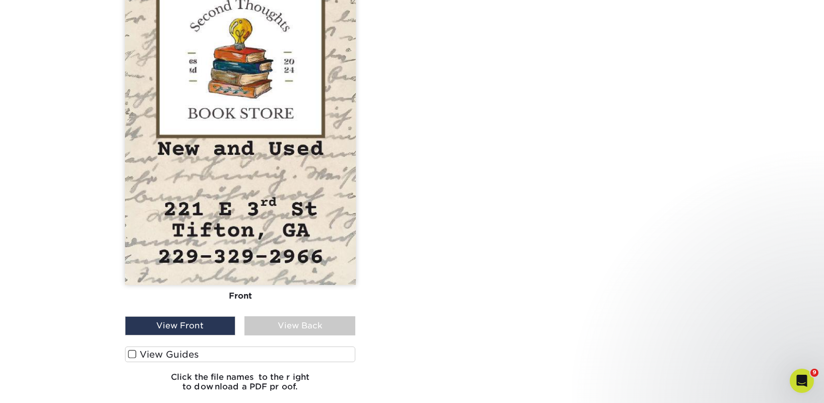
click at [281, 324] on div "View Back" at bounding box center [299, 325] width 111 height 19
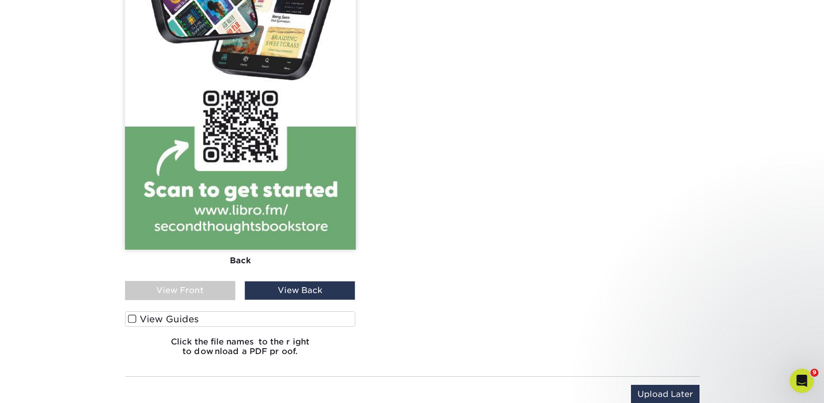
scroll to position [1092, 0]
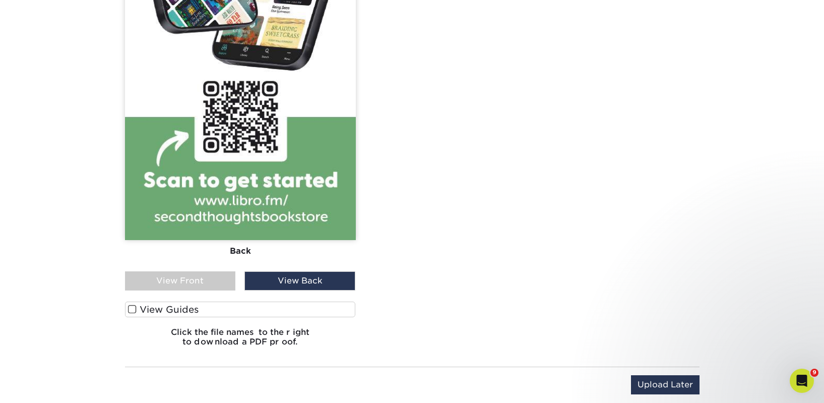
click at [208, 286] on div "View Front" at bounding box center [180, 280] width 111 height 19
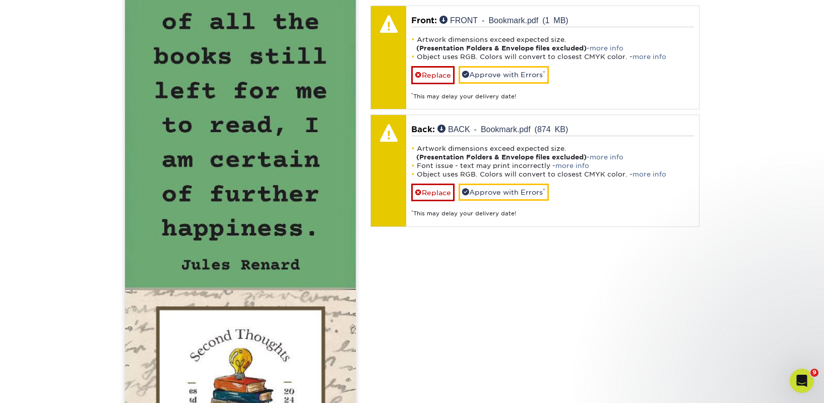
scroll to position [719, 0]
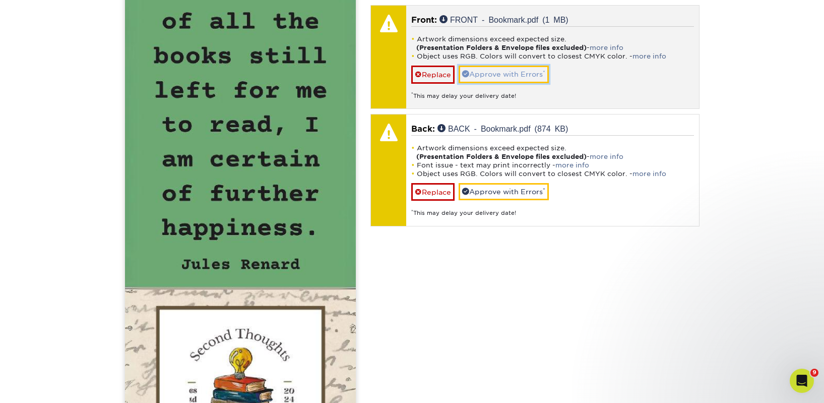
click at [504, 77] on link "Approve with Errors *" at bounding box center [504, 74] width 90 height 17
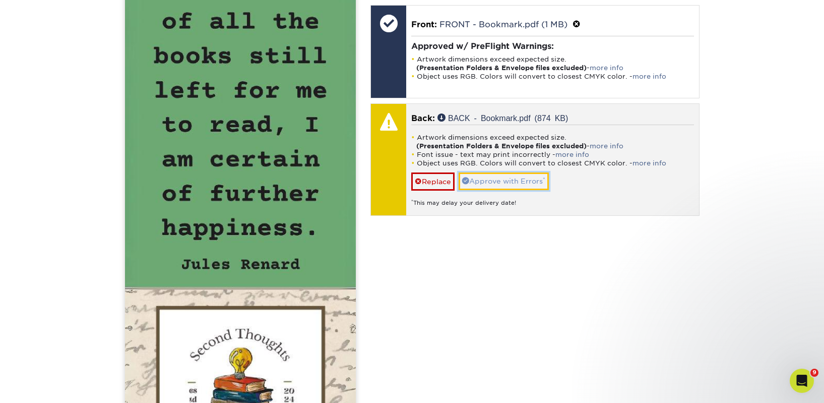
click at [500, 181] on link "Approve with Errors *" at bounding box center [504, 180] width 90 height 17
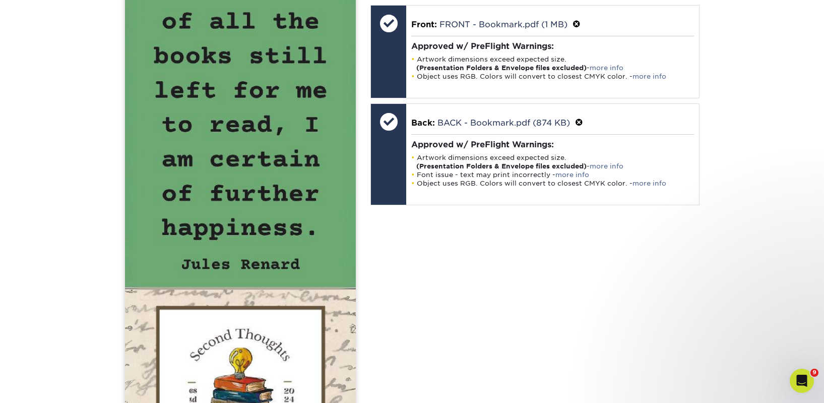
scroll to position [1215, 0]
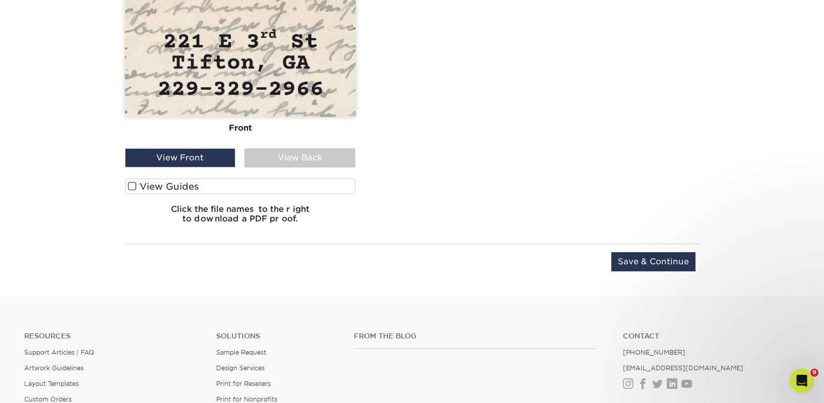
click at [283, 162] on div "View Back" at bounding box center [299, 157] width 111 height 19
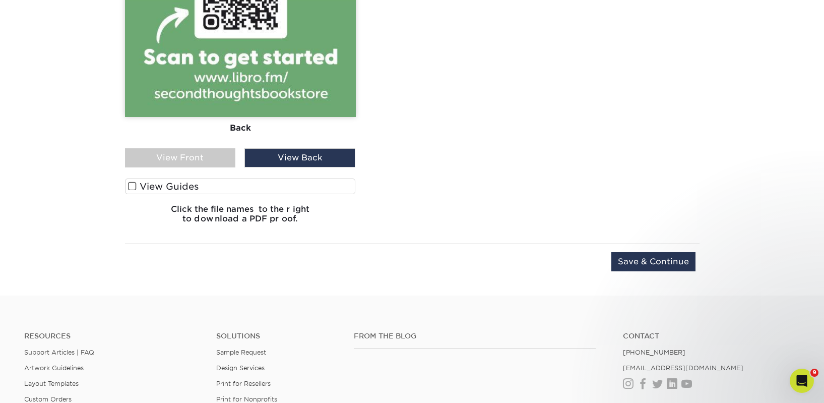
click at [259, 187] on label "View Guides" at bounding box center [240, 186] width 231 height 16
click at [0, 0] on input "View Guides" at bounding box center [0, 0] width 0 height 0
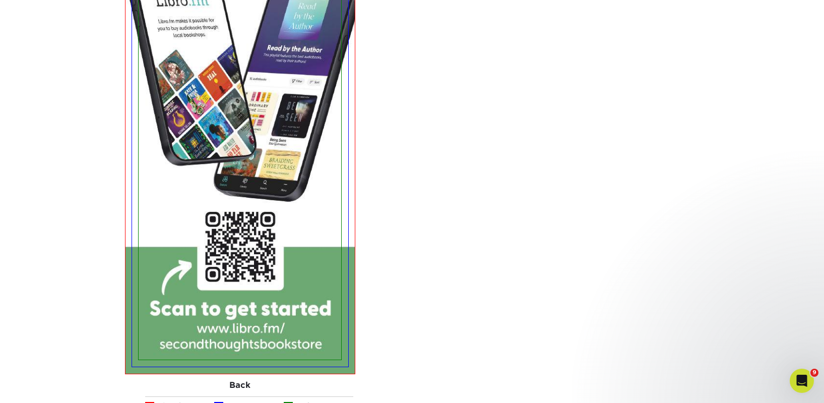
scroll to position [1649, 0]
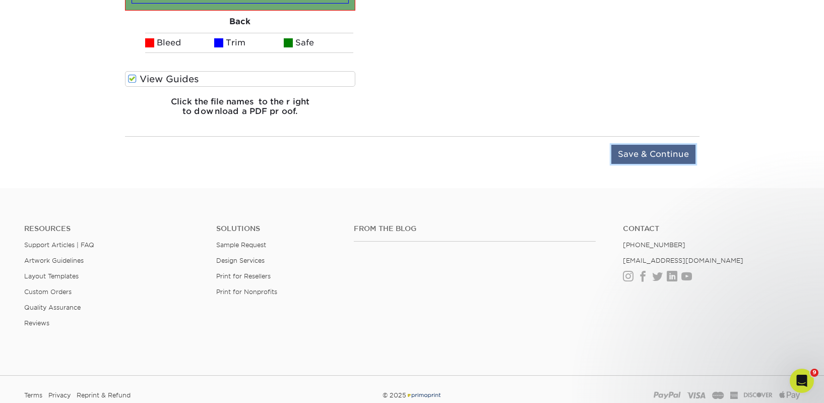
click at [646, 149] on input "Save & Continue" at bounding box center [653, 154] width 84 height 19
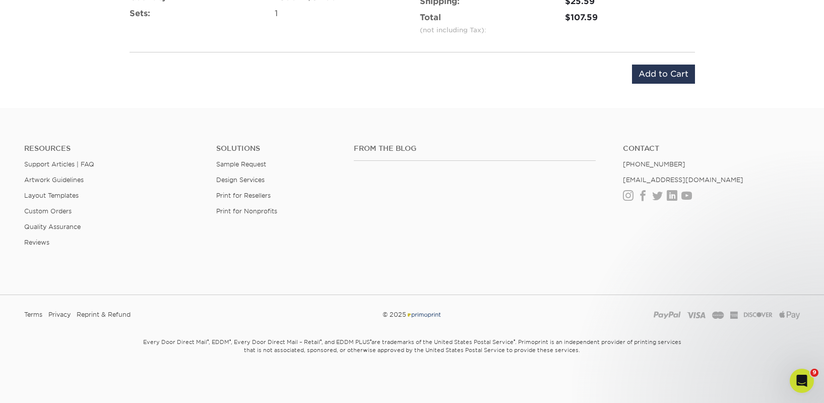
scroll to position [514, 0]
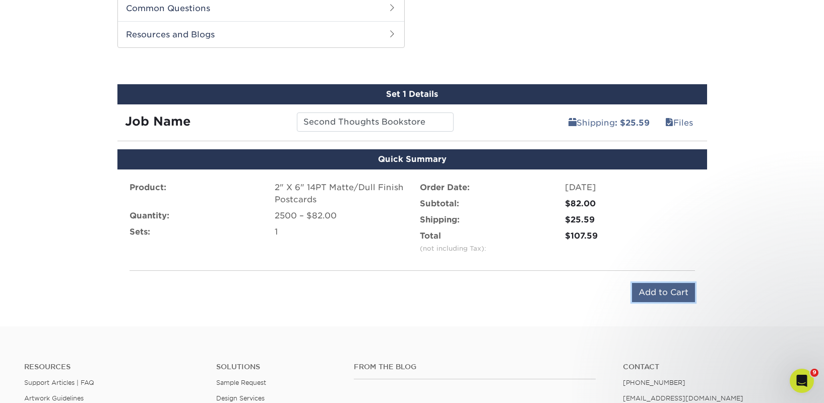
click at [669, 292] on input "Add to Cart" at bounding box center [663, 292] width 63 height 19
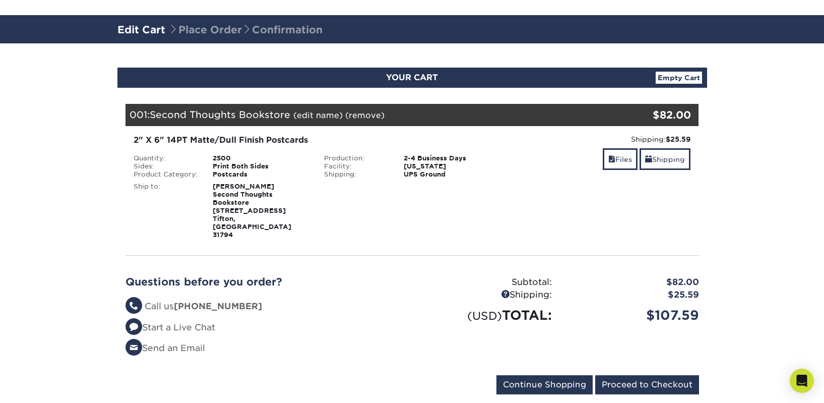
scroll to position [205, 0]
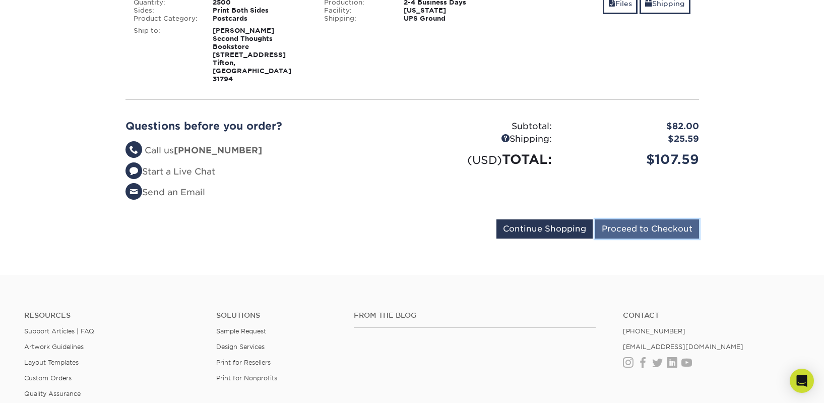
click at [658, 219] on input "Proceed to Checkout" at bounding box center [647, 228] width 104 height 19
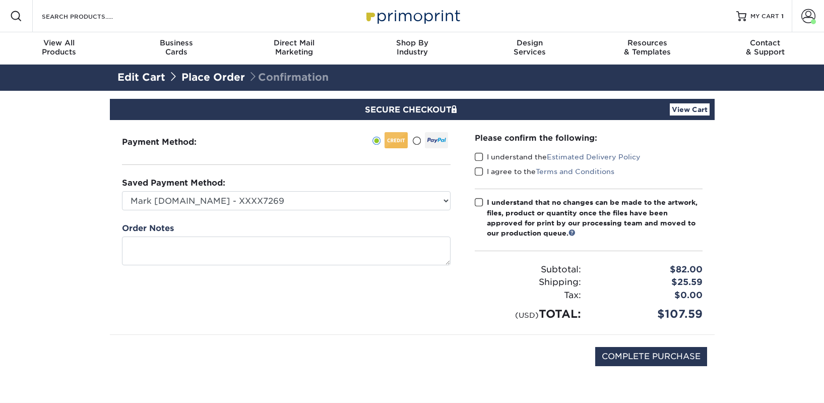
click at [483, 152] on span at bounding box center [479, 157] width 9 height 10
click at [0, 0] on input "I understand the Estimated Delivery Policy" at bounding box center [0, 0] width 0 height 0
click at [480, 169] on span at bounding box center [479, 172] width 9 height 10
click at [0, 0] on input "I agree to the Terms and Conditions" at bounding box center [0, 0] width 0 height 0
click at [488, 205] on div "I understand that no changes can be made to the artwork, files, product or quan…" at bounding box center [595, 217] width 216 height 41
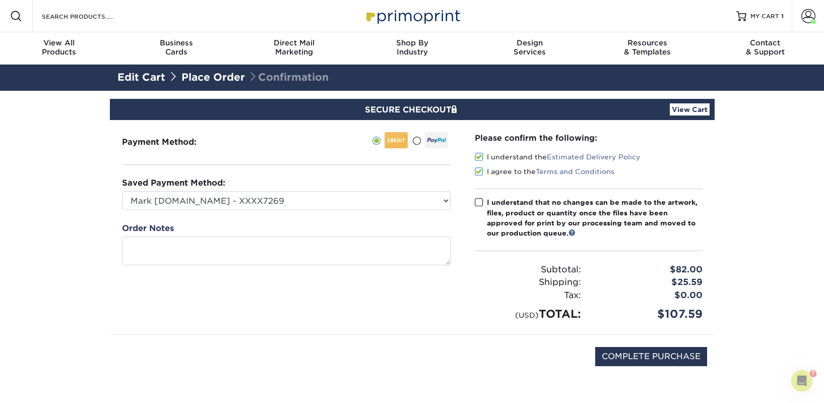
click at [0, 0] on input "I understand that no changes can be made to the artwork, files, product or quan…" at bounding box center [0, 0] width 0 height 0
click at [625, 354] on input "COMPLETE PURCHASE" at bounding box center [651, 356] width 112 height 19
type input "PROCESSING, PLEASE WAIT..."
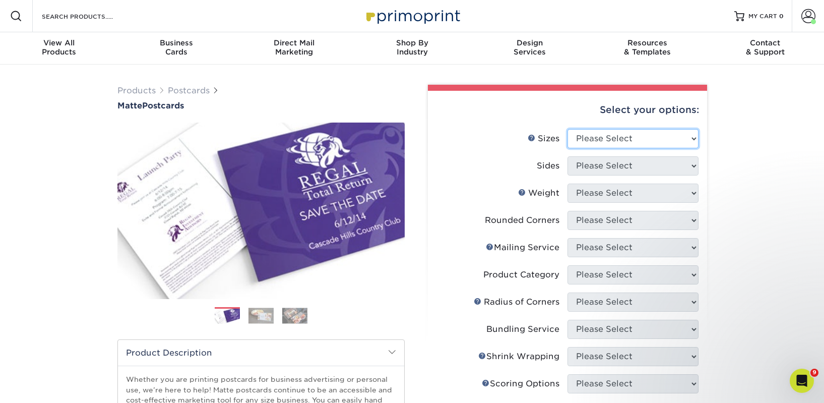
click at [621, 142] on select "Please Select 1.5" x 7" 2" x 4" 2" x 6" 2" x 7" 2" x 8" 2.12" x 5.5" 2.125" x 5…" at bounding box center [632, 138] width 131 height 19
select select "2.00x6.00"
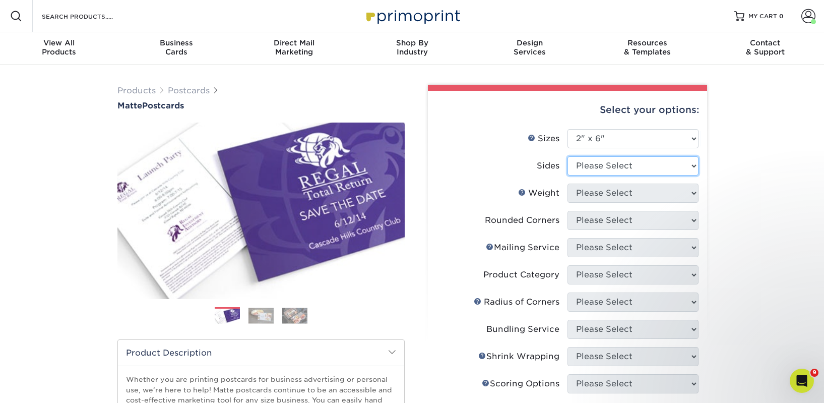
click at [617, 166] on select "Please Select Print Both Sides Print Front Only" at bounding box center [632, 165] width 131 height 19
select select "13abbda7-1d64-4f25-8bb2-c179b224825d"
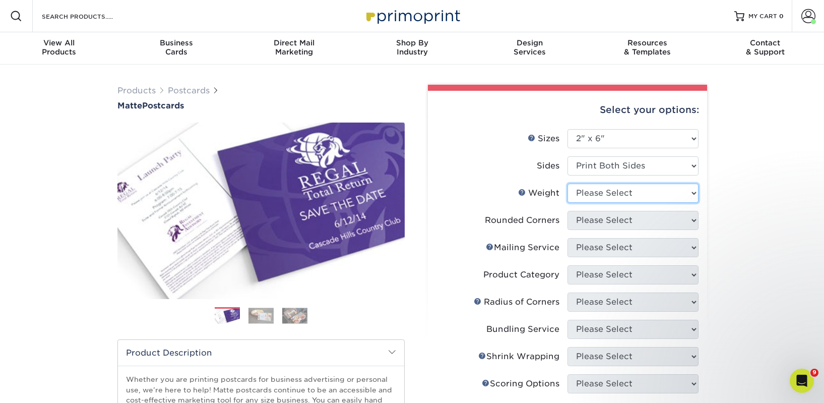
click at [620, 190] on select "Please Select 14PT 16PT" at bounding box center [632, 192] width 131 height 19
select select "14PT"
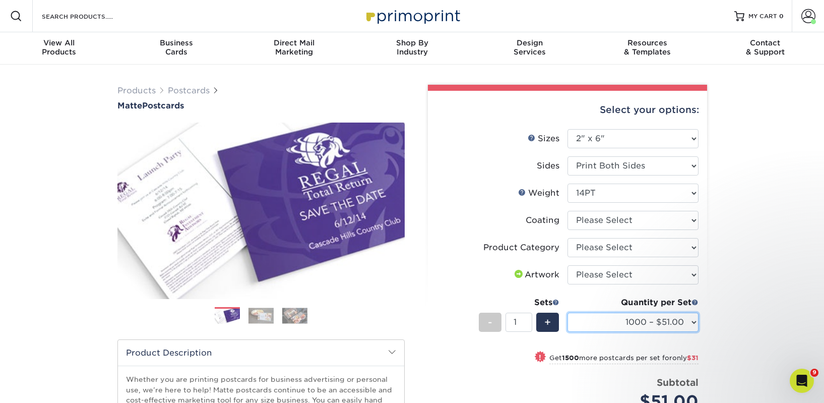
click at [690, 323] on select "1000 – $51.00 2500 – $82.00 5000 – $123.00 10000 – $234.00 15000 – $344.00 2000…" at bounding box center [632, 321] width 131 height 19
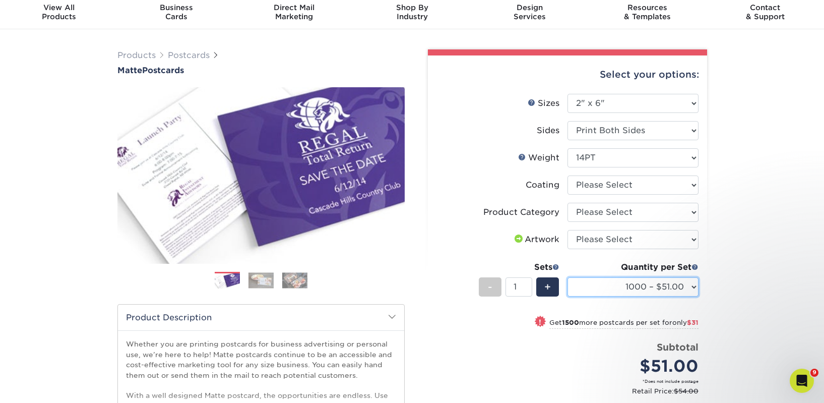
scroll to position [35, 0]
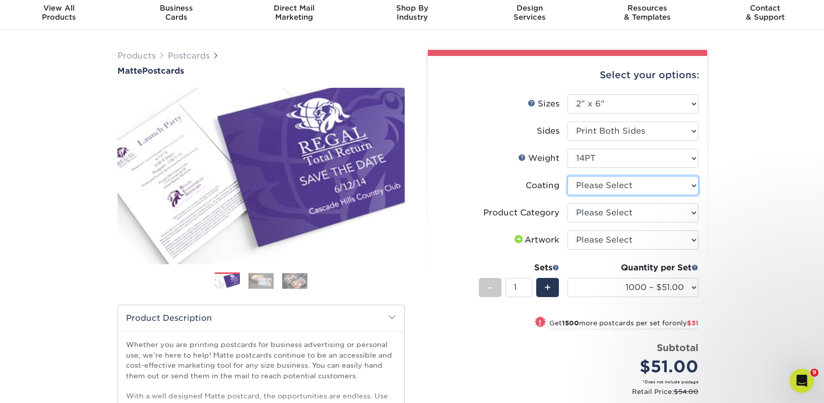
click at [645, 183] on select at bounding box center [632, 185] width 131 height 19
select select "121bb7b5-3b4d-429f-bd8d-bbf80e953313"
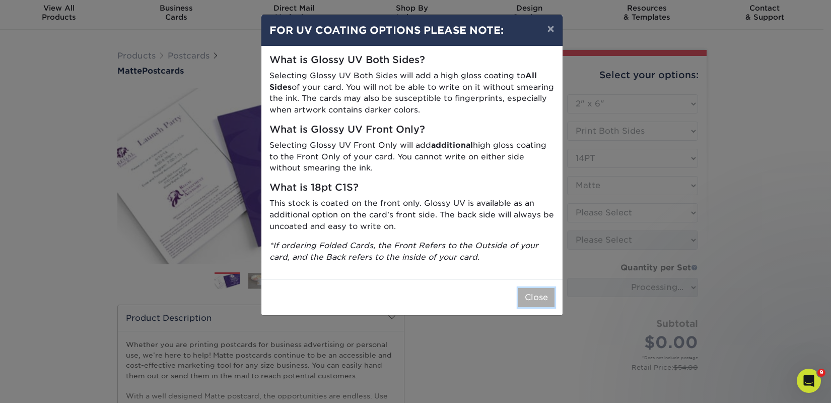
click at [541, 297] on button "Close" at bounding box center [536, 297] width 36 height 19
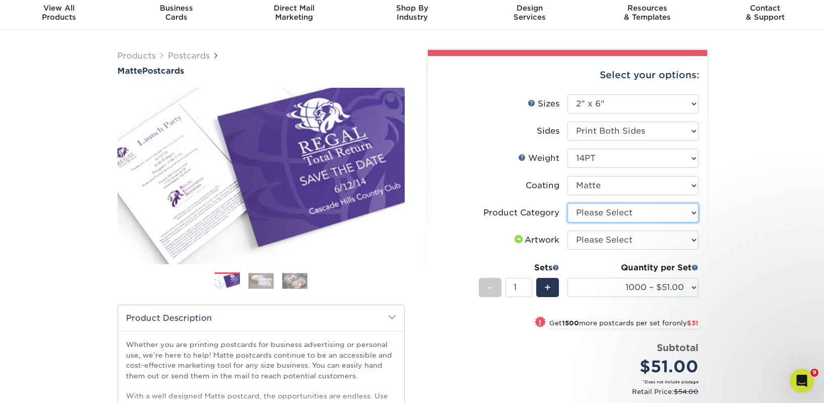
click at [647, 210] on select "Please Select Postcards" at bounding box center [632, 212] width 131 height 19
select select "9b7272e0-d6c8-4c3c-8e97-d3a1bcdab858"
click at [638, 240] on select "Please Select I will upload files I need a design - $150" at bounding box center [632, 239] width 131 height 19
select select "upload"
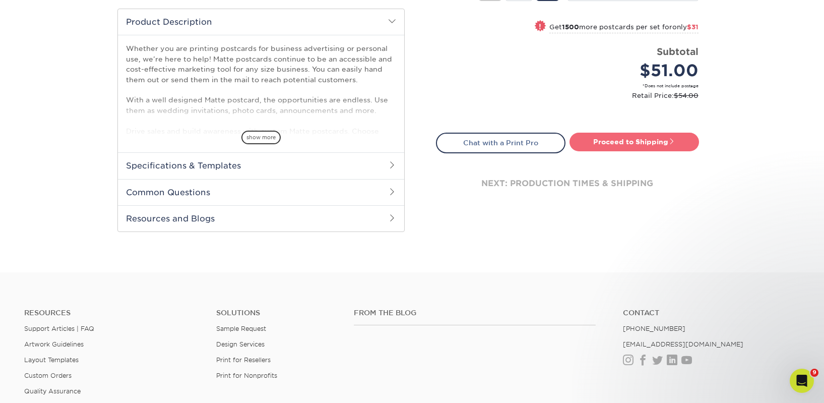
click at [613, 147] on link "Proceed to Shipping" at bounding box center [633, 142] width 129 height 18
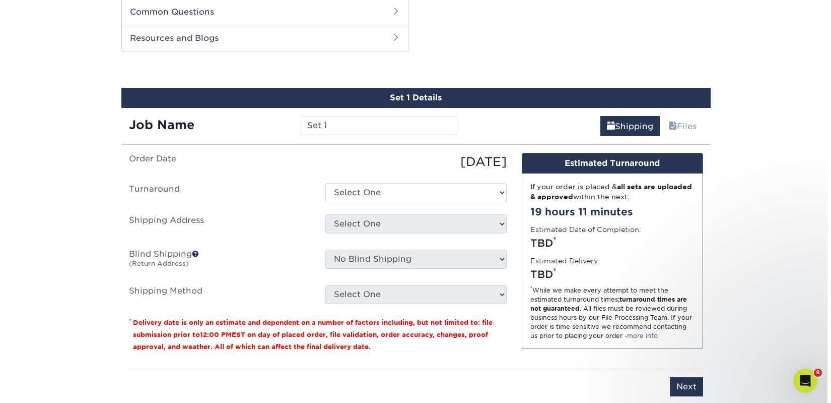
scroll to position [513, 0]
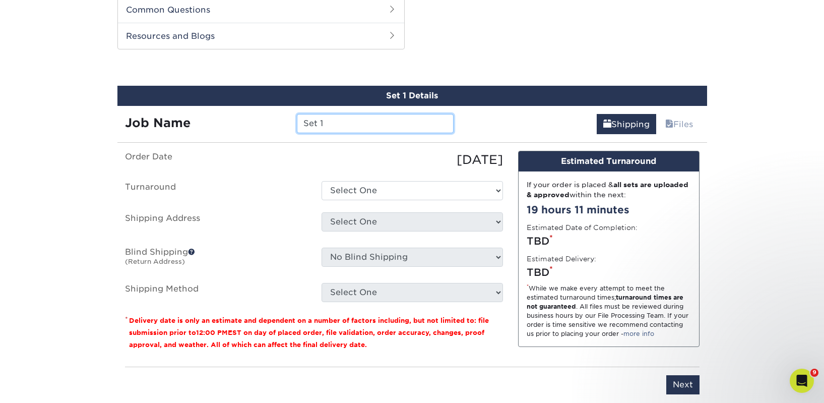
click at [349, 126] on input "Set 1" at bounding box center [375, 123] width 157 height 19
paste input "Obodo Serendipity Books"
click at [349, 127] on input "Set Obodo Serendipity Books" at bounding box center [375, 123] width 157 height 19
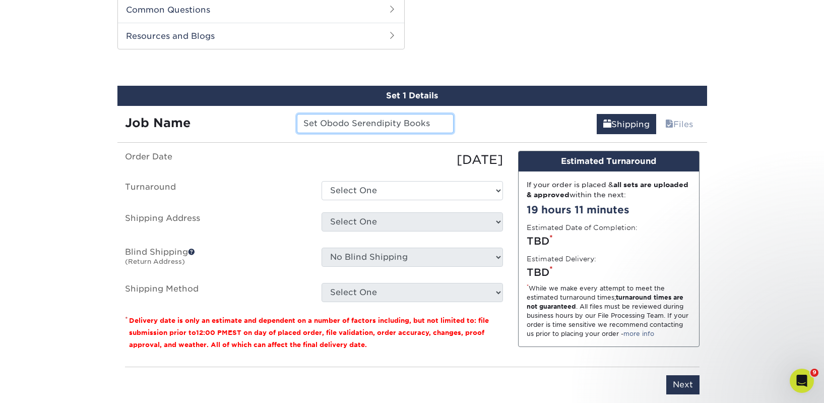
click at [349, 127] on input "Set Obodo Serendipity Books" at bounding box center [375, 123] width 157 height 19
paste input "text"
type input "Obodo Serendipity Books"
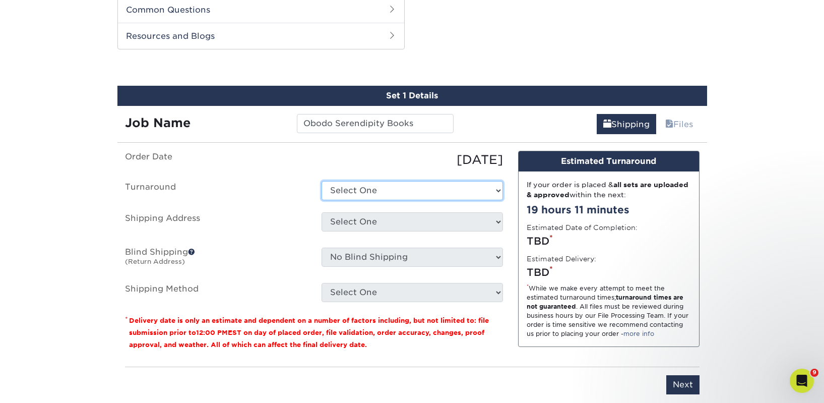
click at [366, 192] on select "Select One 2-4 Business Days 2 Day Next Business Day" at bounding box center [411, 190] width 181 height 19
select select "731eb35c-fd06-49dc-8fc6-ed637cd2e6cc"
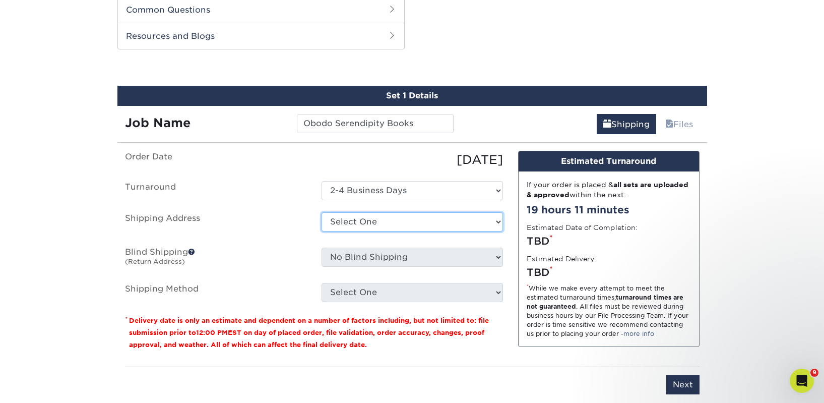
click at [376, 220] on select "Select One 2nd Floor Convention Center A Better [DATE] Books & Boutique A Good …" at bounding box center [411, 221] width 181 height 19
select select "newaddress"
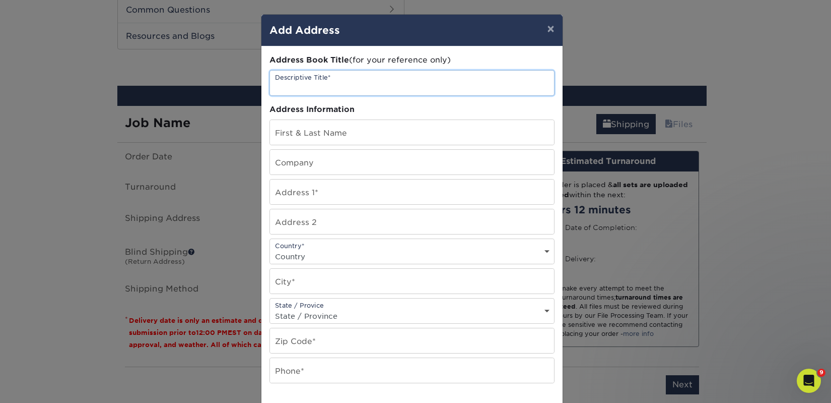
click at [320, 87] on input "text" at bounding box center [412, 83] width 284 height 25
paste input "Obodo Serendipity Books"
type input "Obodo Serendipity Books"
click at [296, 165] on input "text" at bounding box center [412, 162] width 284 height 25
paste input "Obodo Serendipity Books"
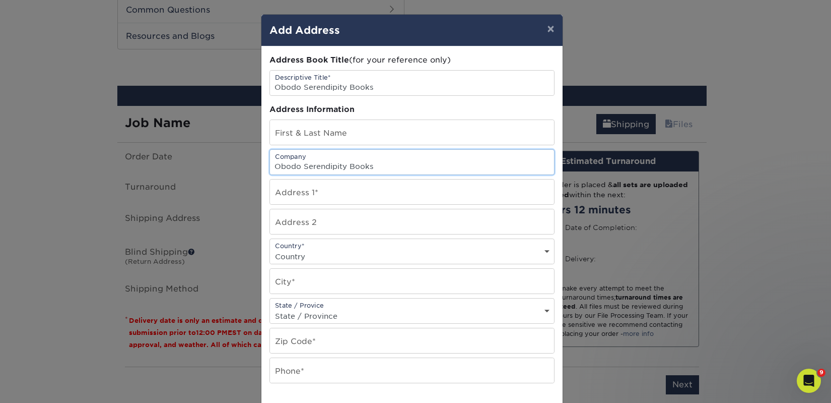
type input "Obodo Serendipity Books"
click at [296, 187] on input "text" at bounding box center [412, 191] width 284 height 25
paste input "3588 Main Street"
type input "3588 Main Street"
click at [323, 127] on input "text" at bounding box center [412, 132] width 284 height 25
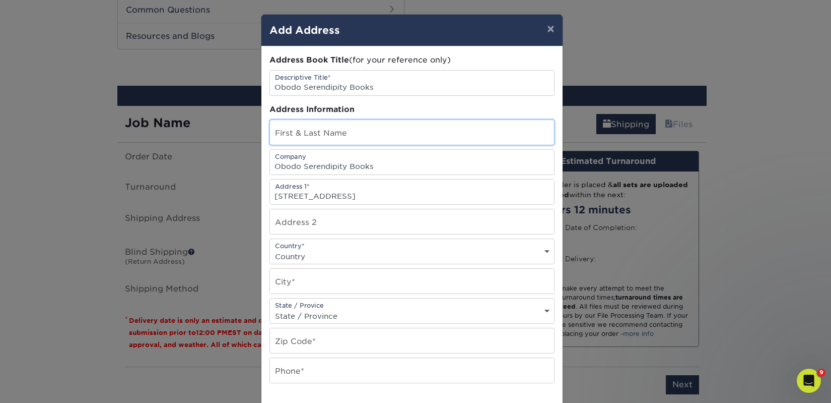
click at [323, 127] on input "text" at bounding box center [412, 132] width 284 height 25
paste input "Nikkya Hargrove"
type input "Nikkya Hargrove"
click at [322, 258] on select "Country United States Canada ----------------------------- Afghanistan Albania …" at bounding box center [412, 256] width 284 height 15
select select "US"
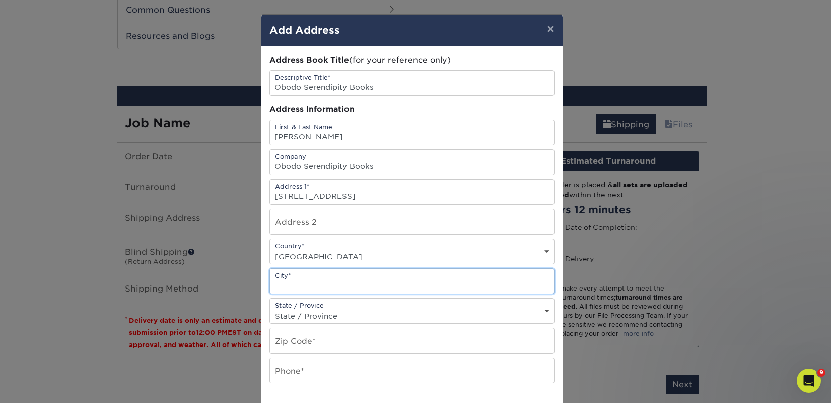
click at [309, 279] on input "text" at bounding box center [412, 281] width 284 height 25
paste input "Stratford"
type input "Stratford"
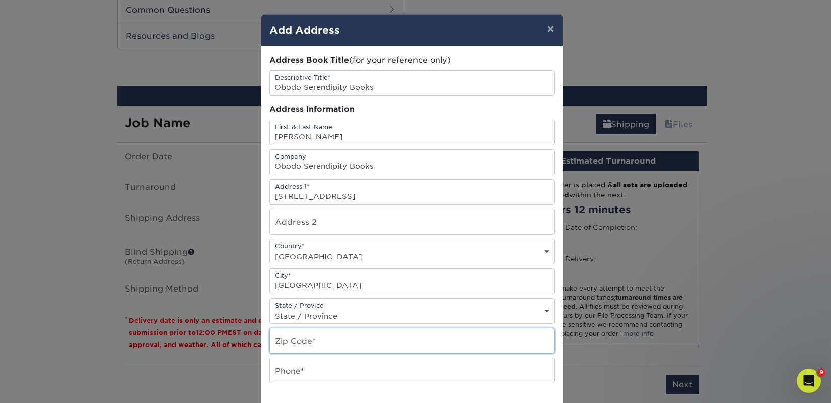
click at [316, 341] on input "text" at bounding box center [412, 340] width 284 height 25
paste input "06614"
type input "06614"
click at [303, 372] on input "text" at bounding box center [412, 370] width 284 height 25
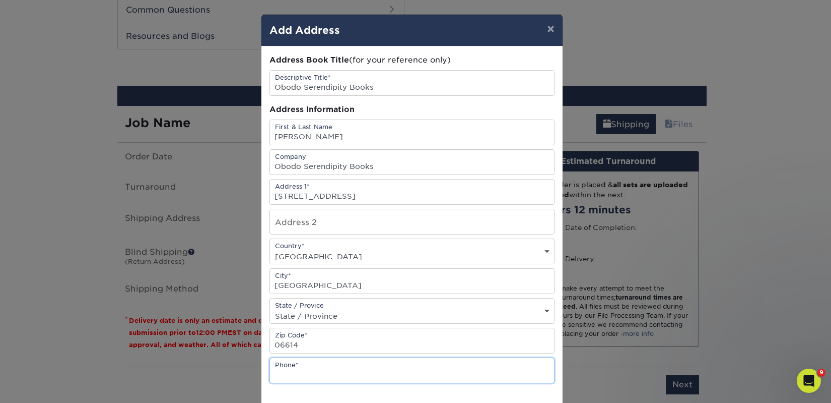
type input "4257367064"
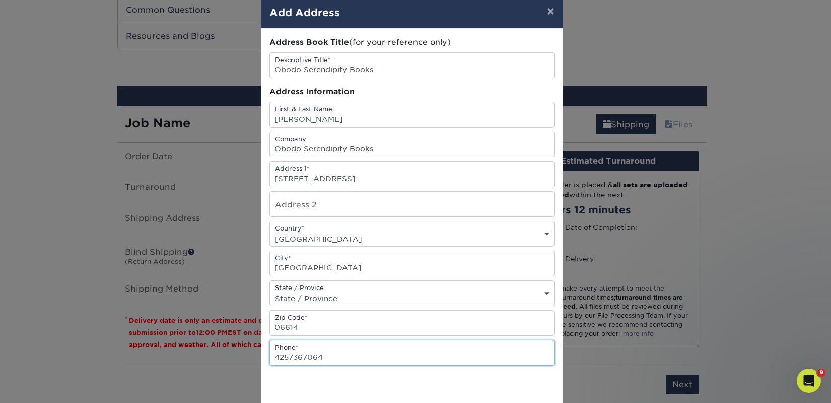
scroll to position [78, 0]
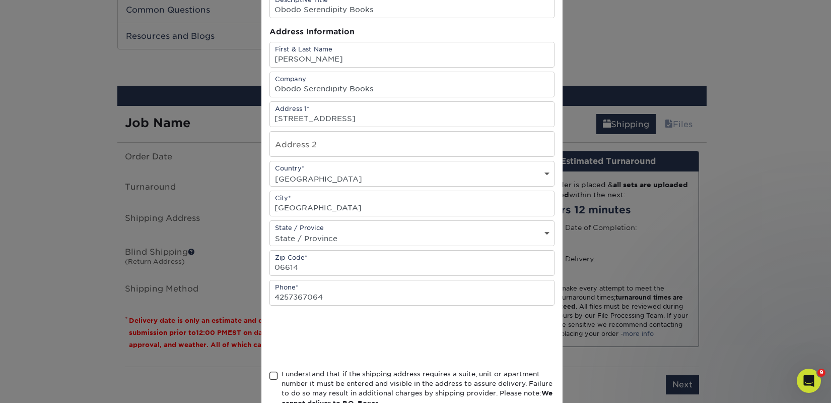
click at [272, 373] on span at bounding box center [274, 376] width 9 height 10
click at [0, 0] on input "I understand that if the shipping address requires a suite, unit or apartment n…" at bounding box center [0, 0] width 0 height 0
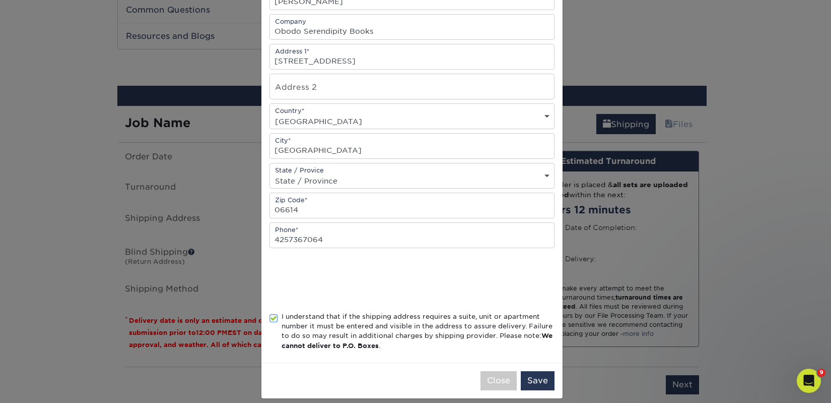
scroll to position [145, 0]
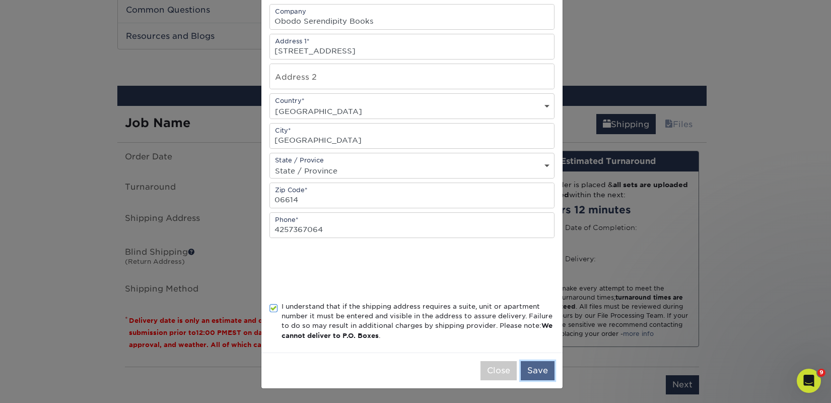
click at [526, 367] on button "Save" at bounding box center [538, 370] width 34 height 19
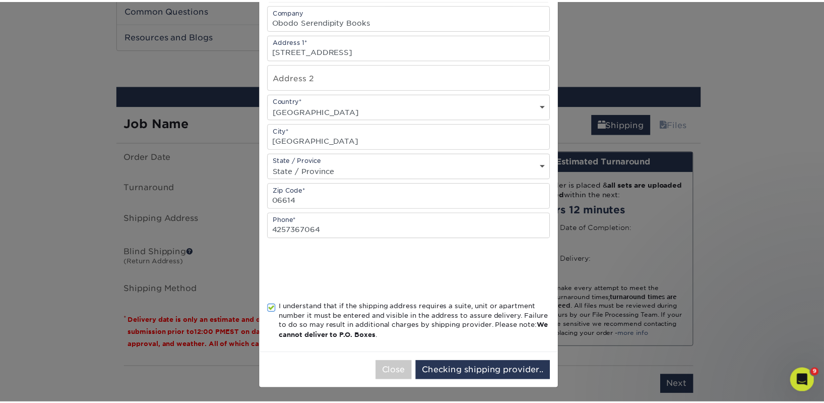
scroll to position [0, 0]
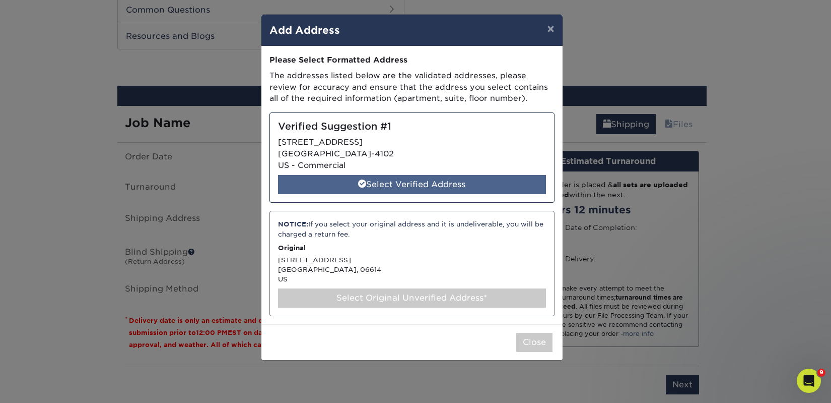
click at [400, 190] on div "Select Verified Address" at bounding box center [412, 184] width 268 height 19
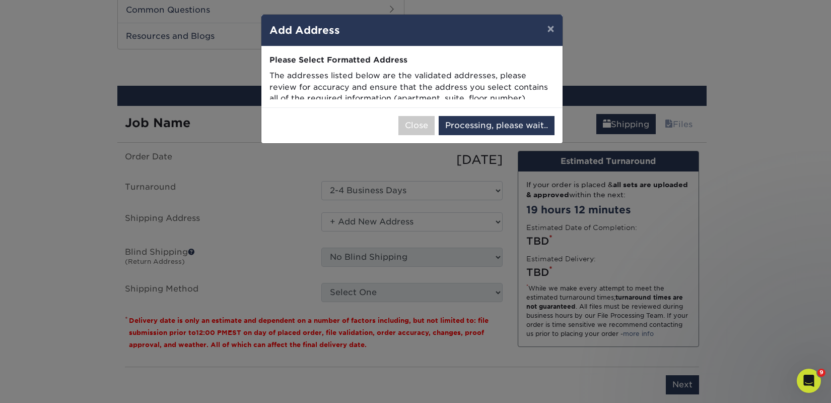
select select "284923"
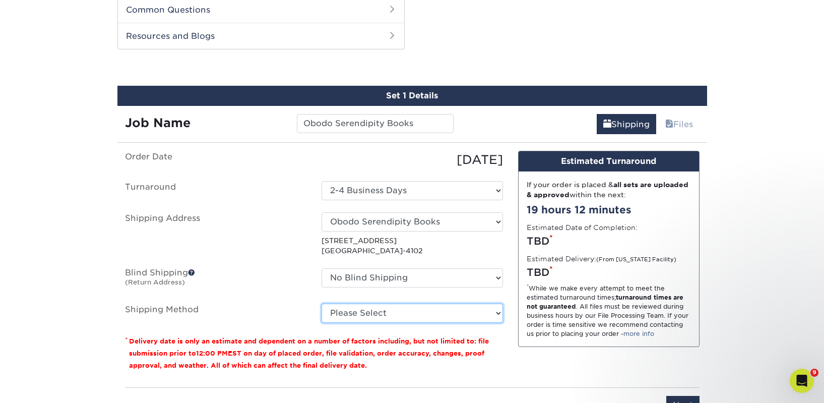
click at [462, 309] on select "Please Select Ground Shipping (+$18.45) 3 Day Shipping Service (+$22.30) 2 Day …" at bounding box center [411, 312] width 181 height 19
select select "03"
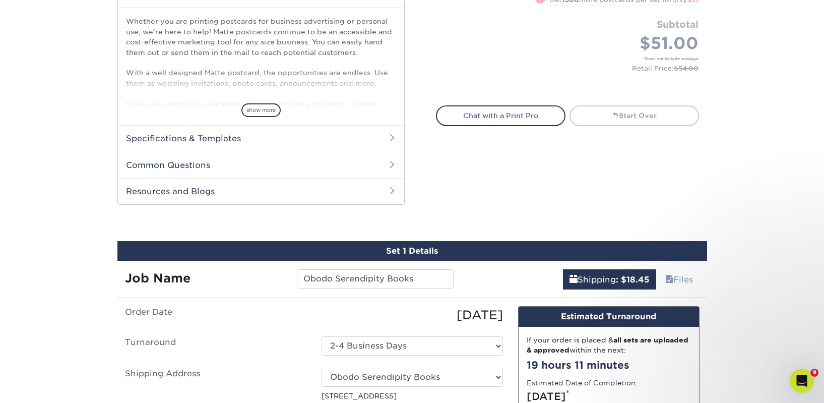
scroll to position [353, 0]
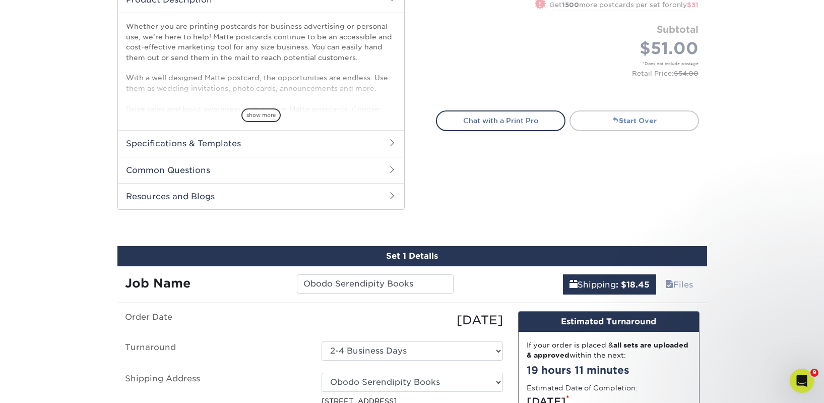
click at [647, 124] on link "Start Over" at bounding box center [633, 120] width 129 height 20
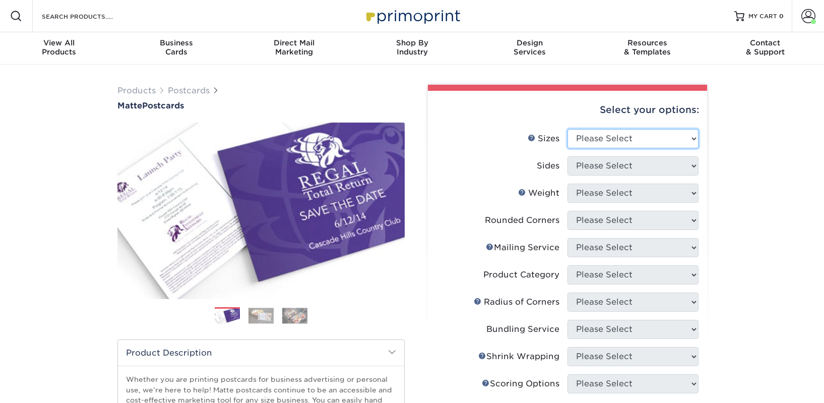
click at [647, 140] on select "Please Select 1.5" x 7" 2" x 4" 2" x 6" 2" x 7" 2" x 8" 2.12" x 5.5" 2.125" x 5…" at bounding box center [632, 138] width 131 height 19
select select "2.00x6.00"
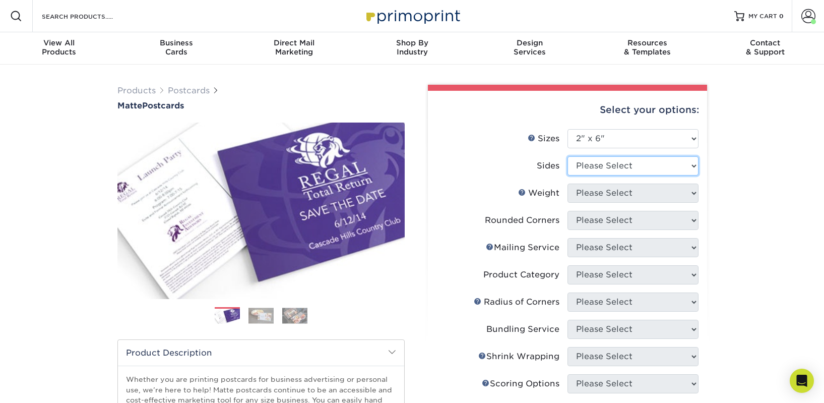
click at [618, 166] on select "Please Select Print Both Sides Print Front Only" at bounding box center [632, 165] width 131 height 19
select select "13abbda7-1d64-4f25-8bb2-c179b224825d"
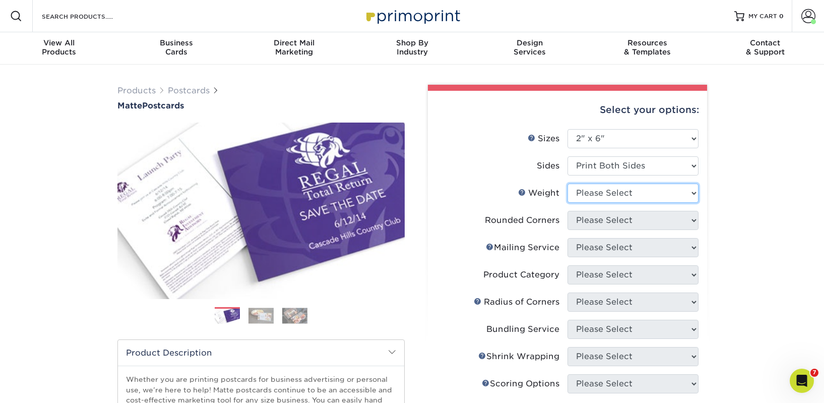
click at [613, 194] on select "Please Select 14PT 16PT" at bounding box center [632, 192] width 131 height 19
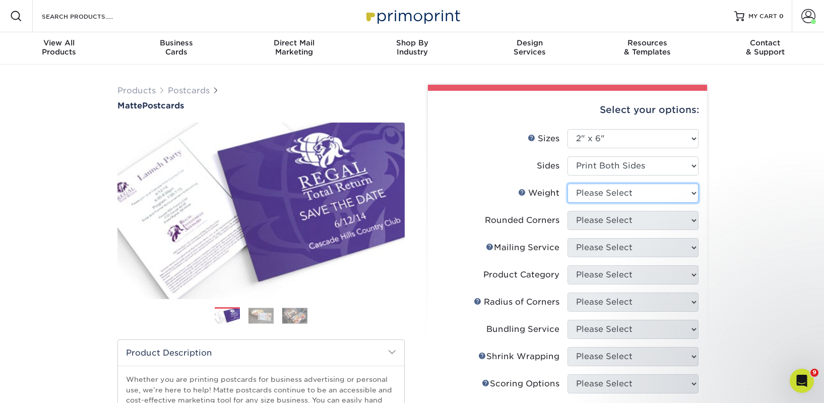
select select "14PT"
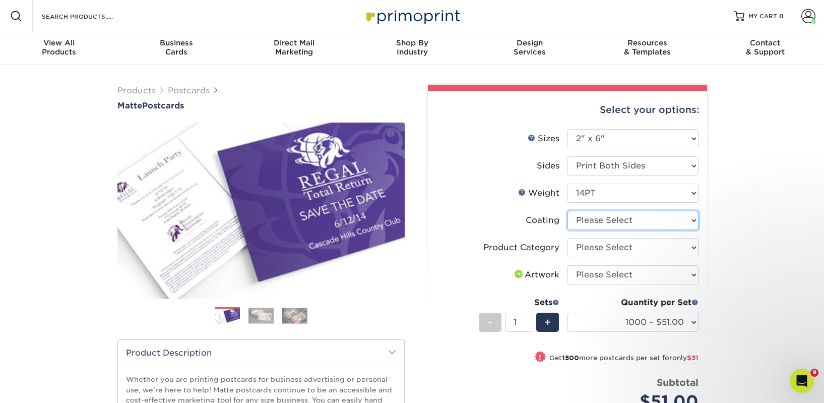
click at [614, 219] on select at bounding box center [632, 220] width 131 height 19
select select "121bb7b5-3b4d-429f-bd8d-bbf80e953313"
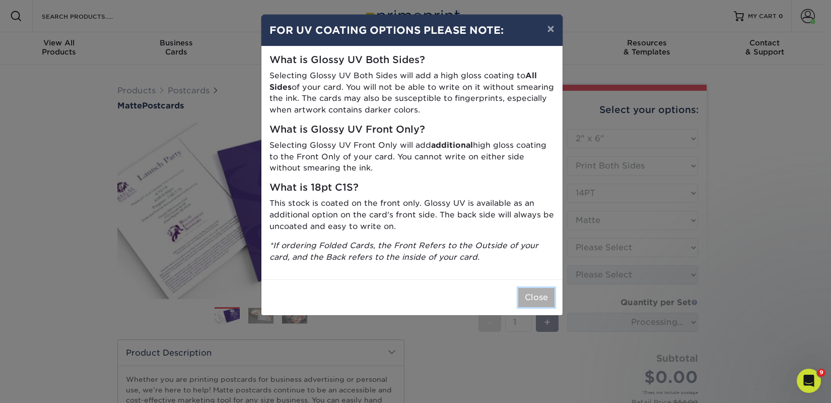
click at [533, 295] on button "Close" at bounding box center [536, 297] width 36 height 19
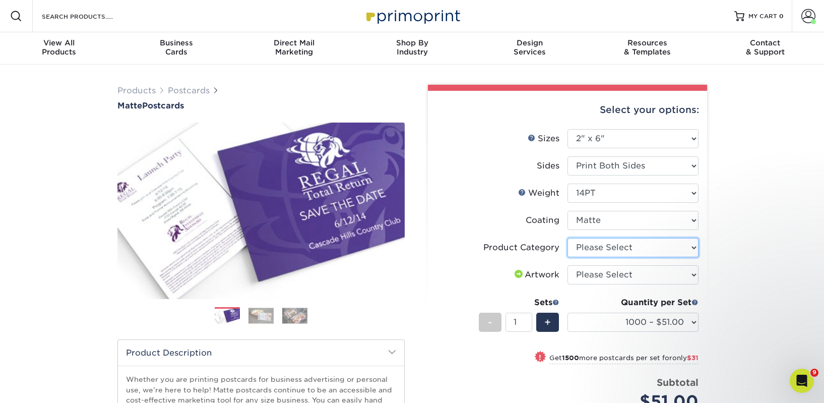
click at [597, 249] on select "Please Select Postcards" at bounding box center [632, 247] width 131 height 19
select select "9b7272e0-d6c8-4c3c-8e97-d3a1bcdab858"
click at [599, 274] on select "Please Select I will upload files I need a design - $150" at bounding box center [632, 274] width 131 height 19
select select "upload"
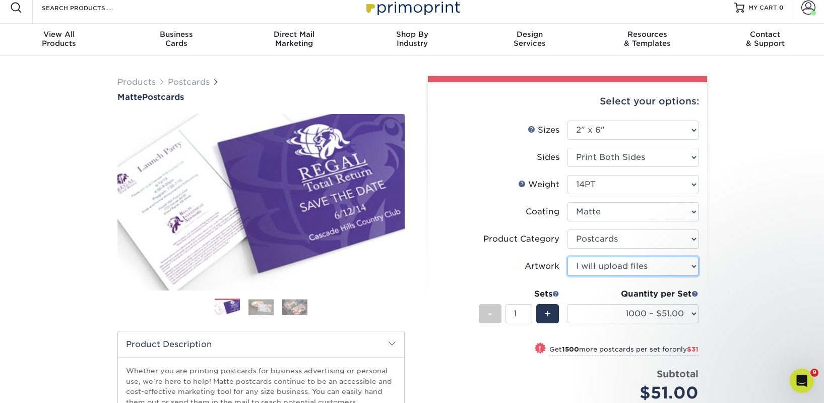
scroll to position [19, 0]
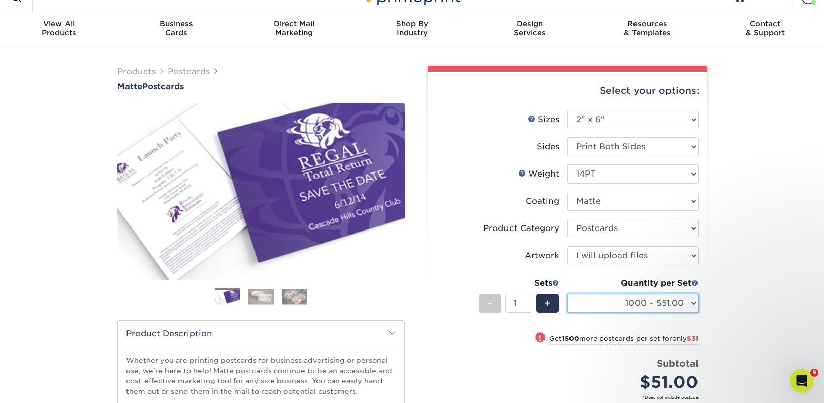
click at [617, 299] on select "1000 – $51.00 2500 – $82.00 5000 – $123.00 10000 – $234.00 15000 – $344.00 2000…" at bounding box center [632, 302] width 131 height 19
select select "2500 – $82.00"
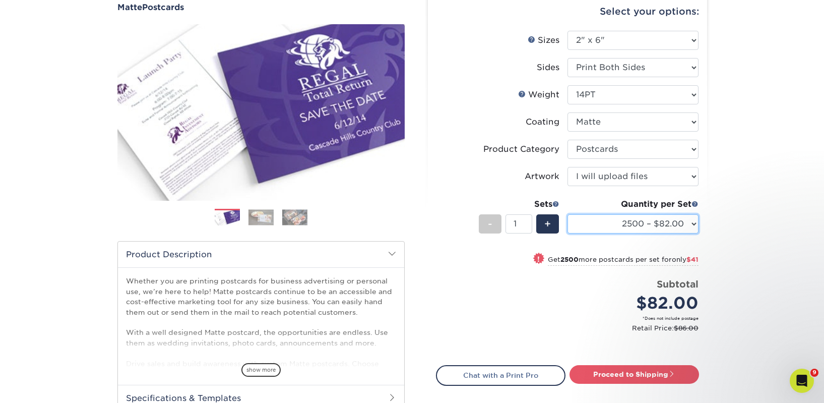
scroll to position [101, 0]
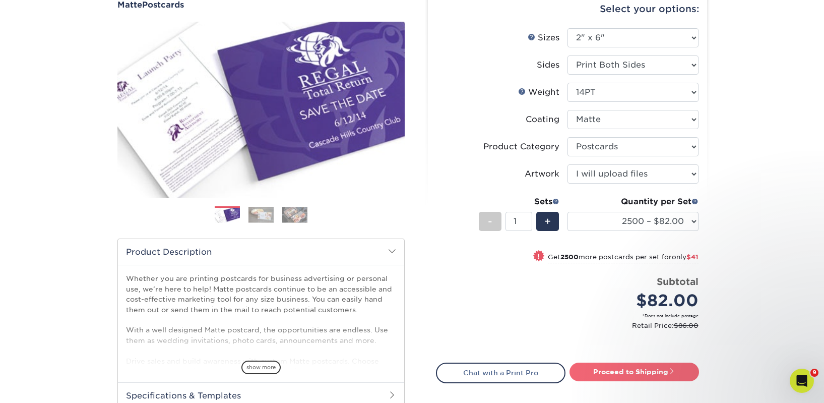
click at [637, 362] on link "Proceed to Shipping" at bounding box center [633, 371] width 129 height 18
type input "Set 1"
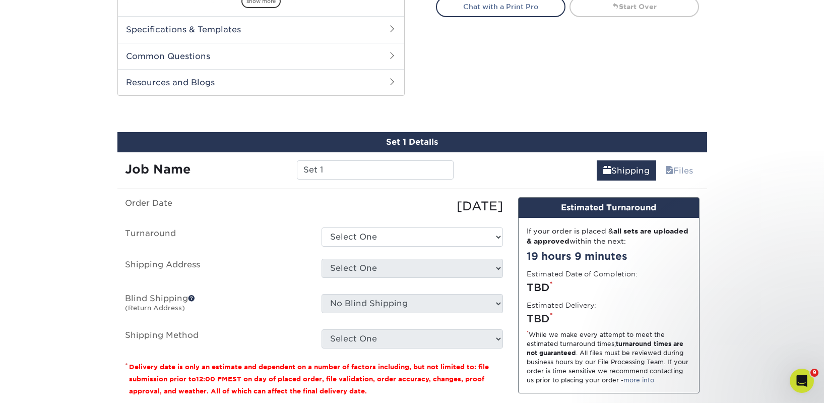
scroll to position [513, 0]
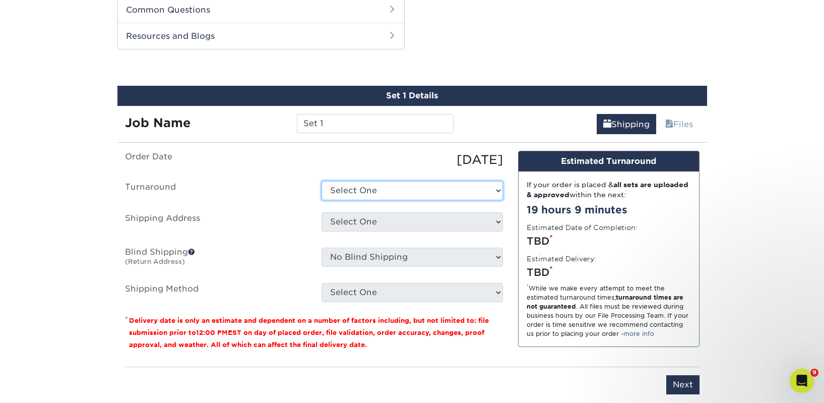
click at [365, 188] on select "Select One 2-4 Business Days 2 Day Next Business Day" at bounding box center [411, 190] width 181 height 19
select select "23bed37c-fa74-46a4-afc9-d3c3160655ce"
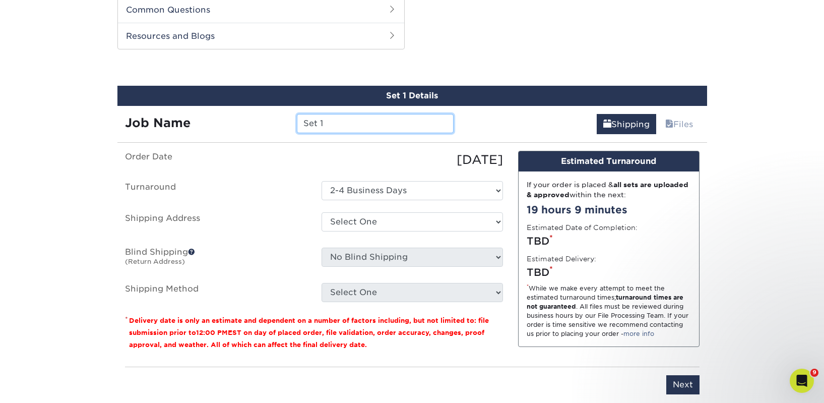
click at [321, 120] on input "Set 1" at bounding box center [375, 123] width 157 height 19
click at [350, 124] on input "Set 1" at bounding box center [375, 123] width 157 height 19
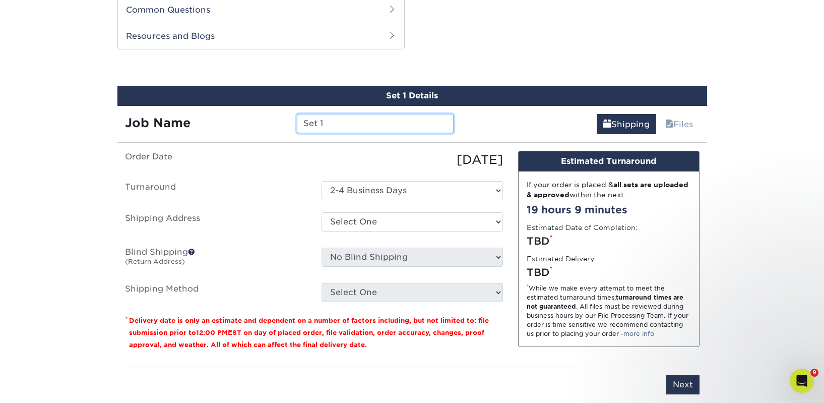
paste input "Obodo Serendipity Books"
type input "Obodo Serendipity Books"
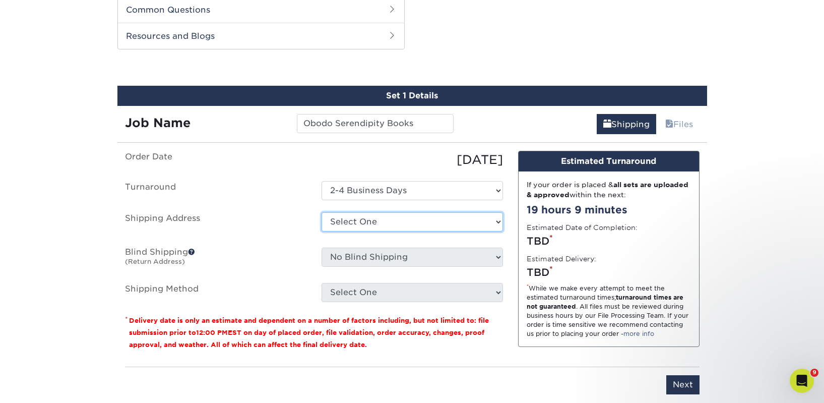
click at [387, 223] on select "Select One 2nd Floor Convention Center A Better [DATE] Books & Boutique A Good …" at bounding box center [411, 221] width 181 height 19
select select "284923"
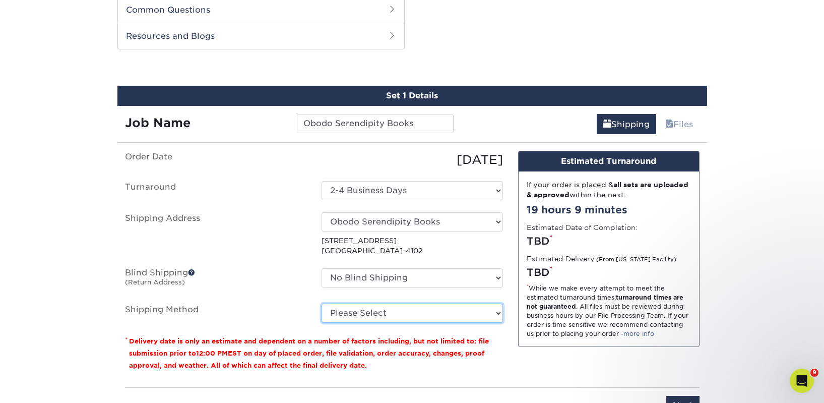
click at [385, 310] on select "Please Select Ground Shipping (+$18.45) 3 Day Shipping Service (+$22.30) 2 Day …" at bounding box center [411, 312] width 181 height 19
select select "03"
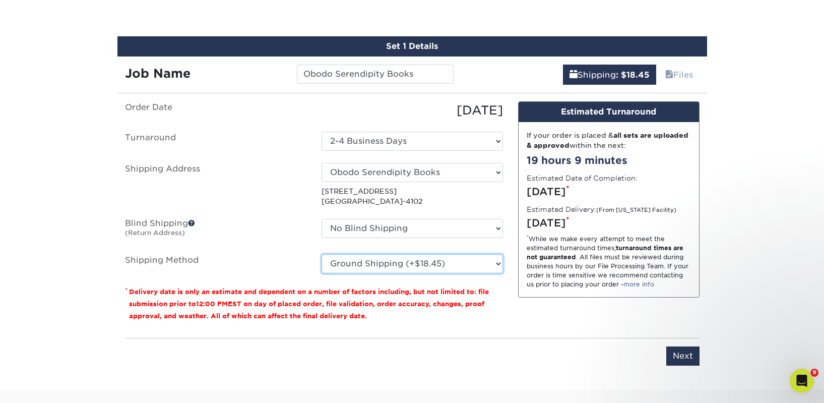
scroll to position [563, 0]
